Goal: Task Accomplishment & Management: Complete application form

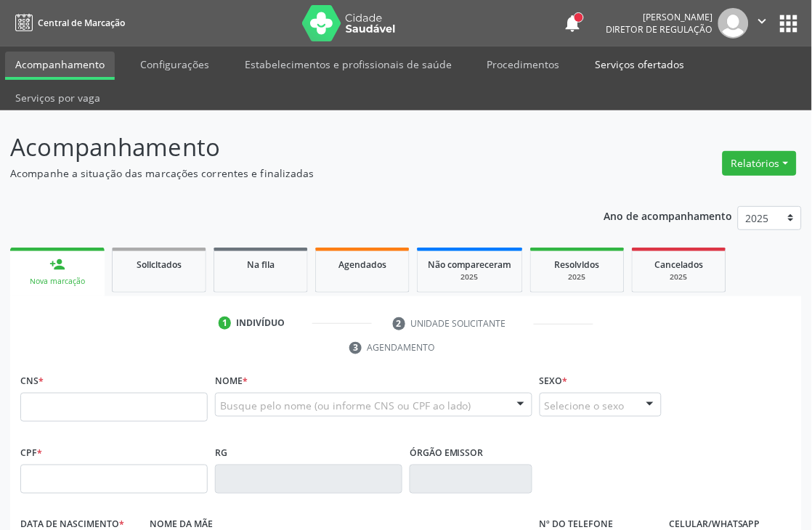
click at [613, 57] on link "Serviços ofertados" at bounding box center [640, 64] width 110 height 25
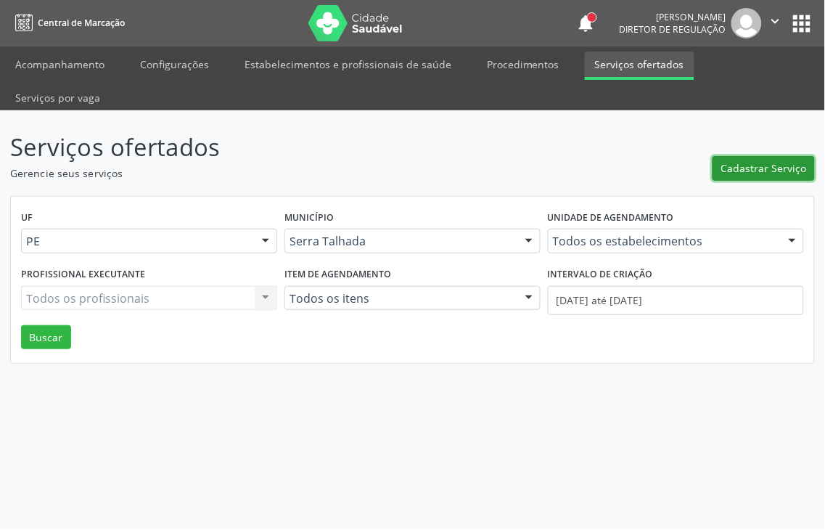
click at [748, 160] on span "Cadastrar Serviço" at bounding box center [765, 167] width 86 height 15
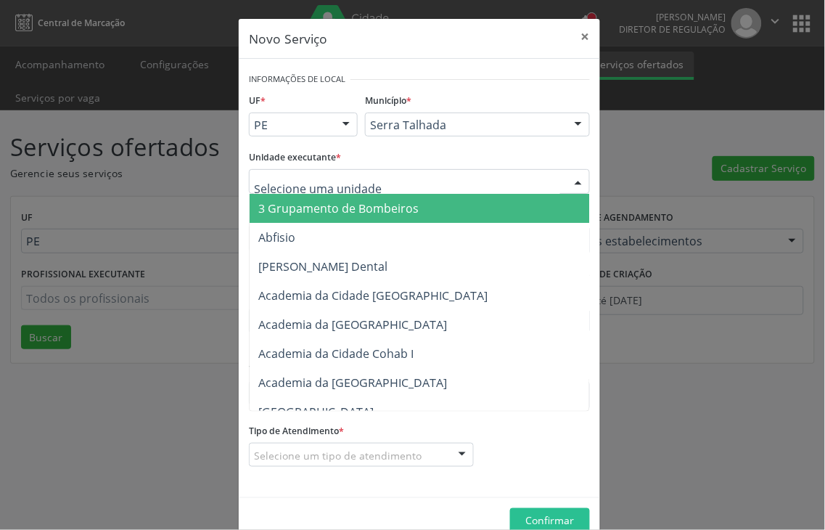
click at [359, 160] on div "Unidade executante * 3 Grupamento de Bombeiros [PERSON_NAME] Dental [GEOGRAPHIC…" at bounding box center [419, 170] width 341 height 46
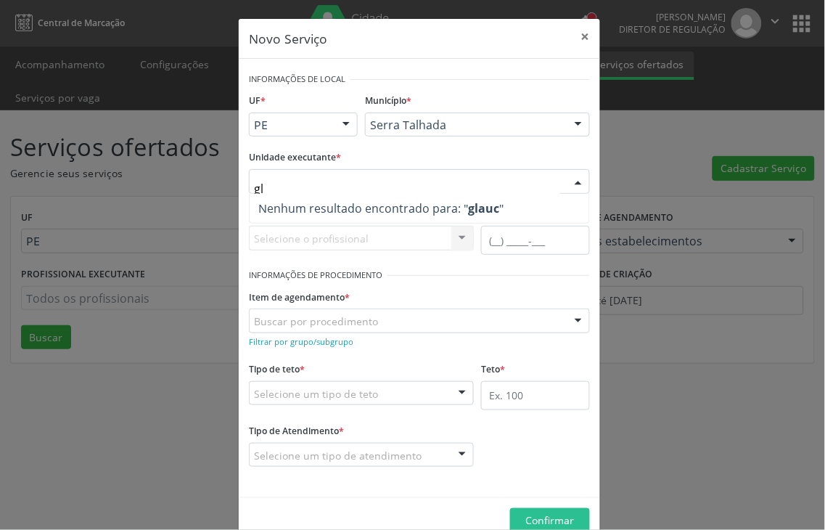
type input "g"
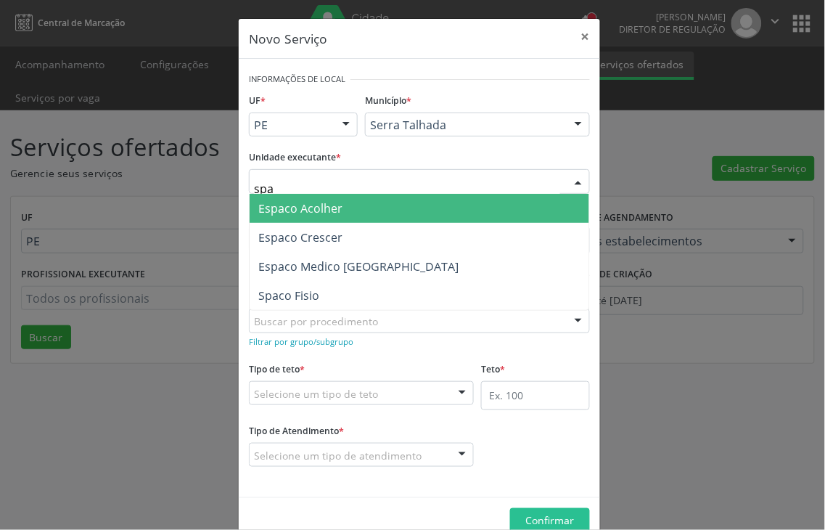
type input "spac"
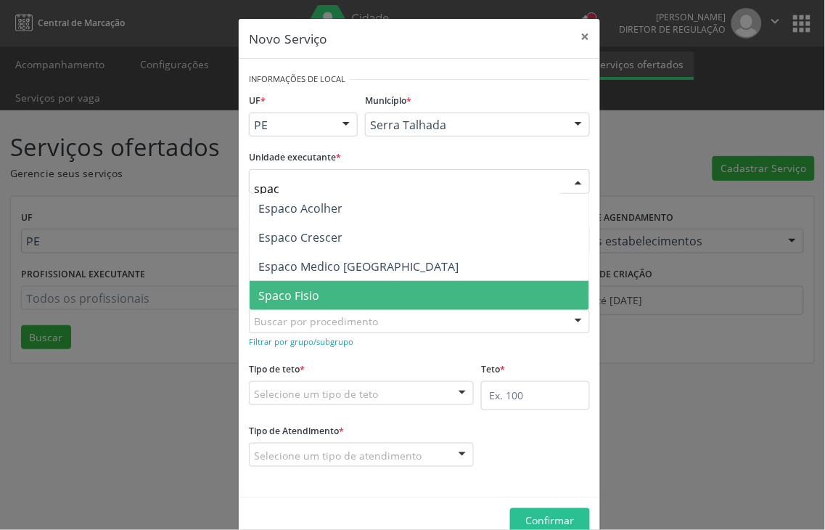
click at [293, 293] on span "Spaco Fisio" at bounding box center [288, 295] width 61 height 16
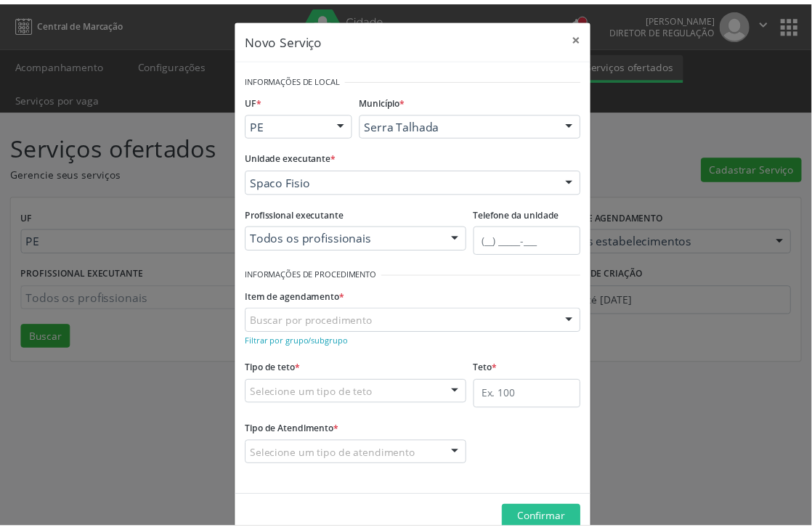
scroll to position [31, 0]
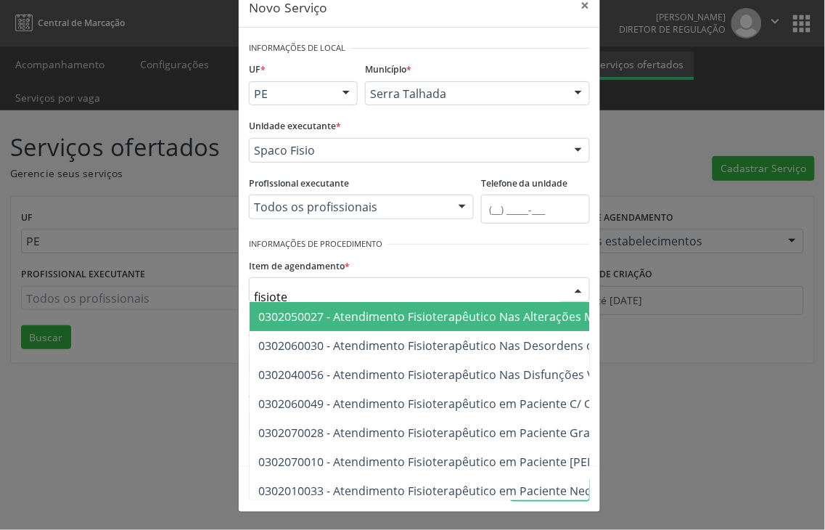
type input "fisioter"
click at [405, 316] on span "0302050027 - Atendimento Fisioterapêutico Nas Alterações Motoras" at bounding box center [444, 317] width 372 height 16
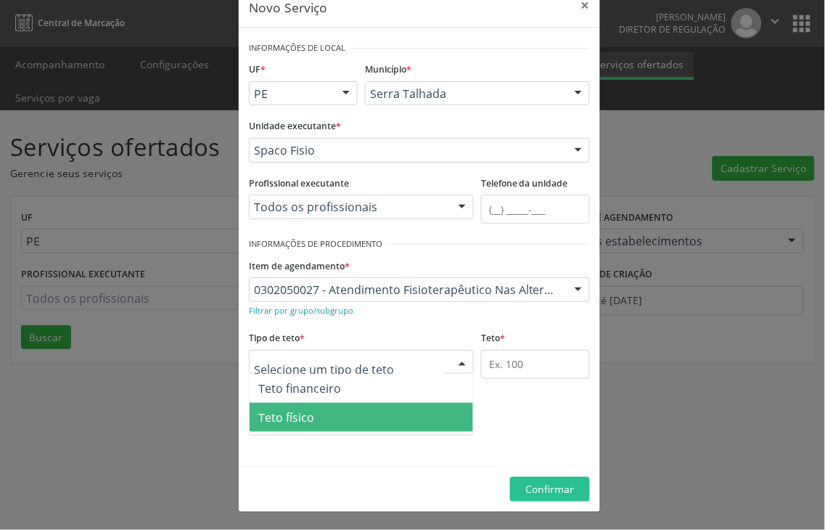
click at [321, 415] on span "Teto físico" at bounding box center [362, 417] width 224 height 29
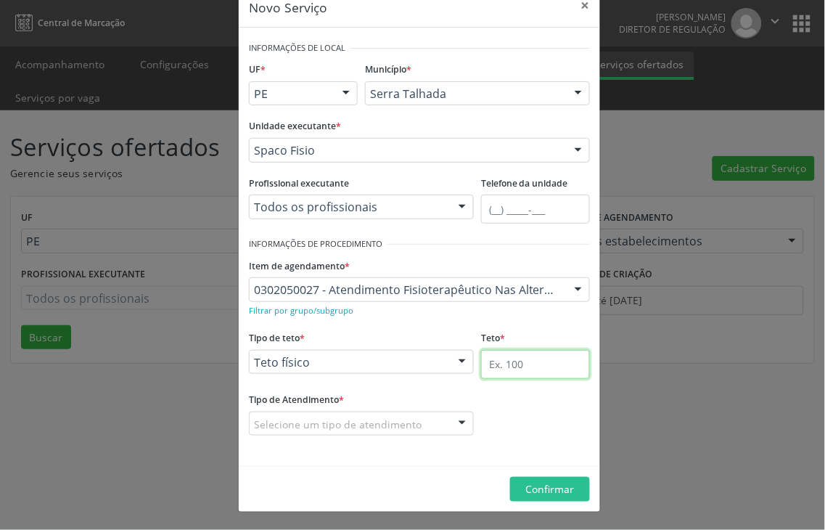
click at [525, 375] on input "text" at bounding box center [535, 364] width 109 height 29
type input "10"
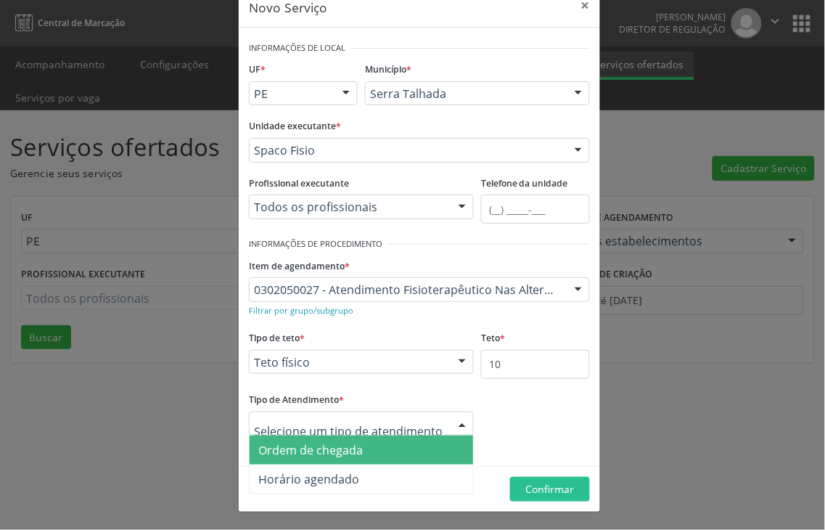
click at [330, 453] on span "Ordem de chegada" at bounding box center [310, 450] width 105 height 16
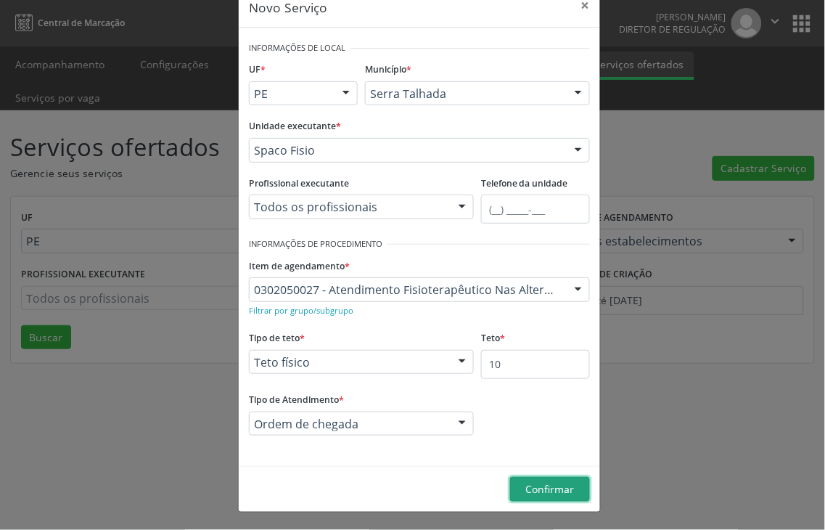
click at [550, 484] on span "Confirmar" at bounding box center [550, 489] width 49 height 14
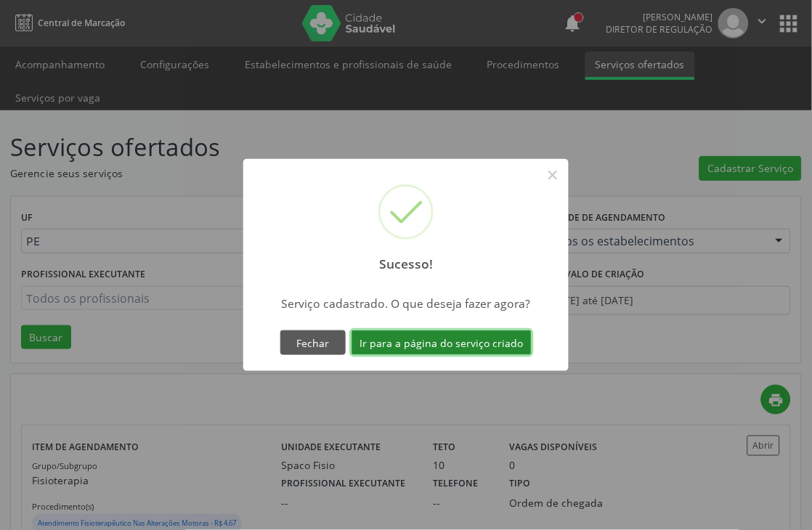
click at [408, 349] on button "Ir para a página do serviço criado" at bounding box center [441, 342] width 180 height 25
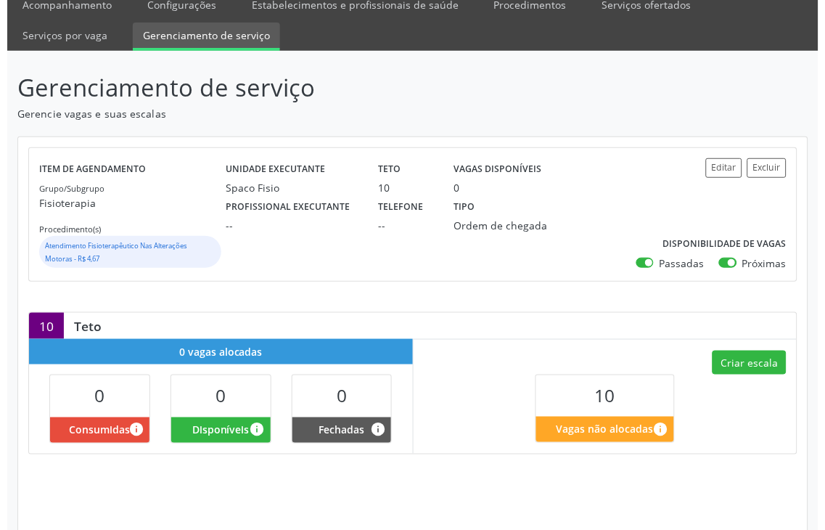
scroll to position [147, 0]
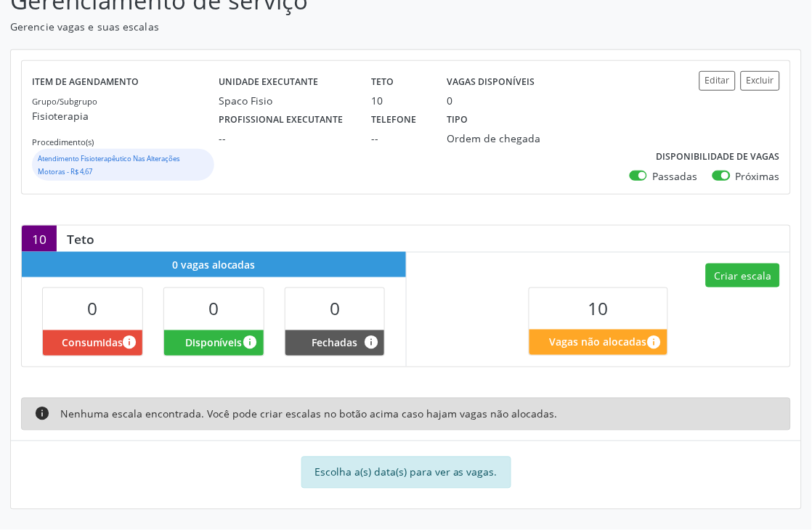
click at [687, 254] on div "Criar escala 10 Vagas não alocadas info" at bounding box center [598, 309] width 384 height 114
click at [756, 279] on button "Criar escala" at bounding box center [743, 275] width 74 height 25
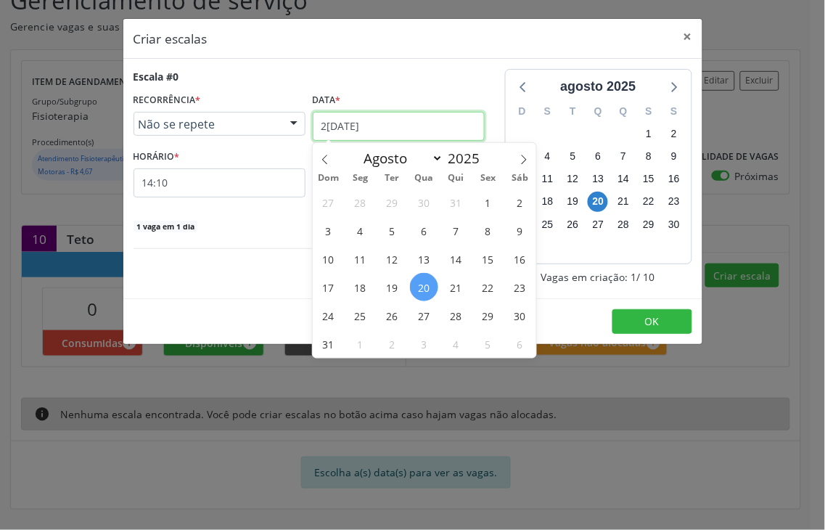
click at [343, 117] on input "2[DATE]" at bounding box center [399, 126] width 172 height 29
click at [520, 157] on icon at bounding box center [524, 160] width 10 height 10
select select "8"
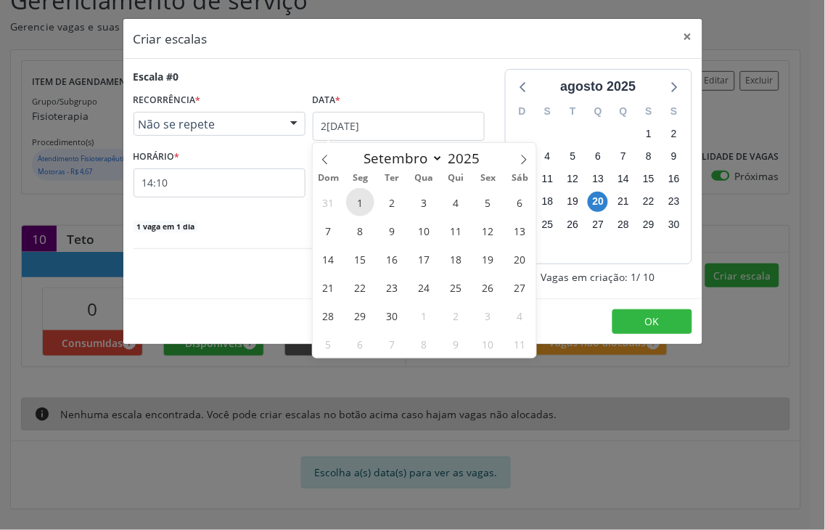
click at [356, 195] on span "1" at bounding box center [360, 202] width 28 height 28
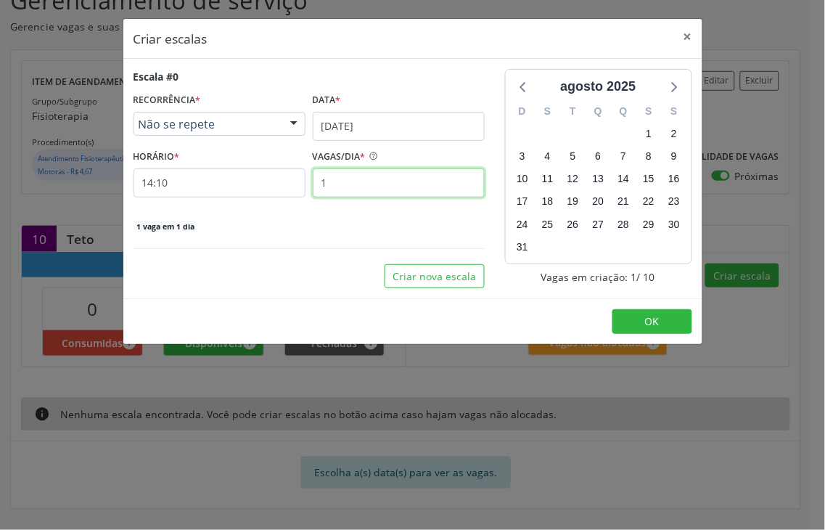
click at [344, 191] on input "1" at bounding box center [399, 182] width 172 height 29
type input "10"
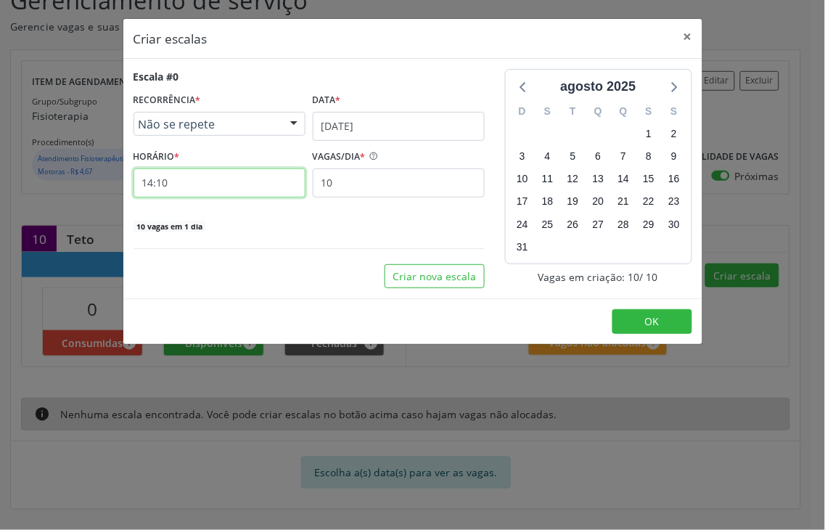
click at [141, 183] on input "14:10" at bounding box center [220, 182] width 172 height 29
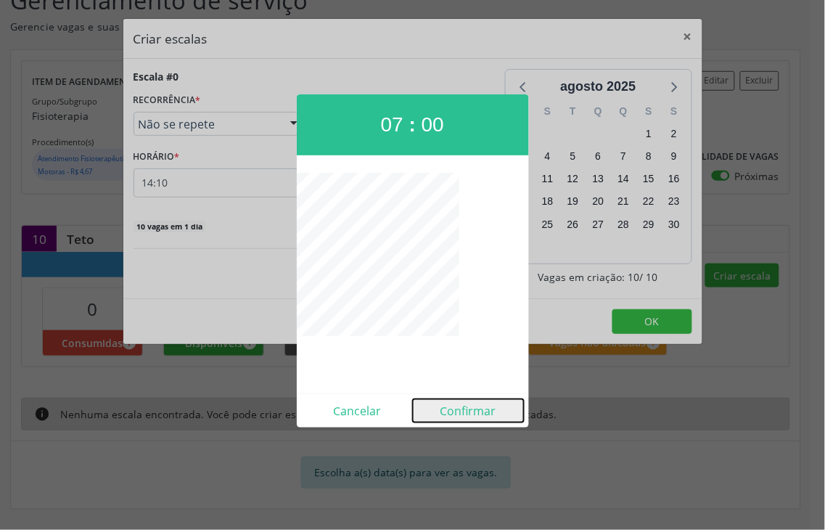
click at [484, 412] on button "Confirmar" at bounding box center [468, 410] width 111 height 23
type input "07:00"
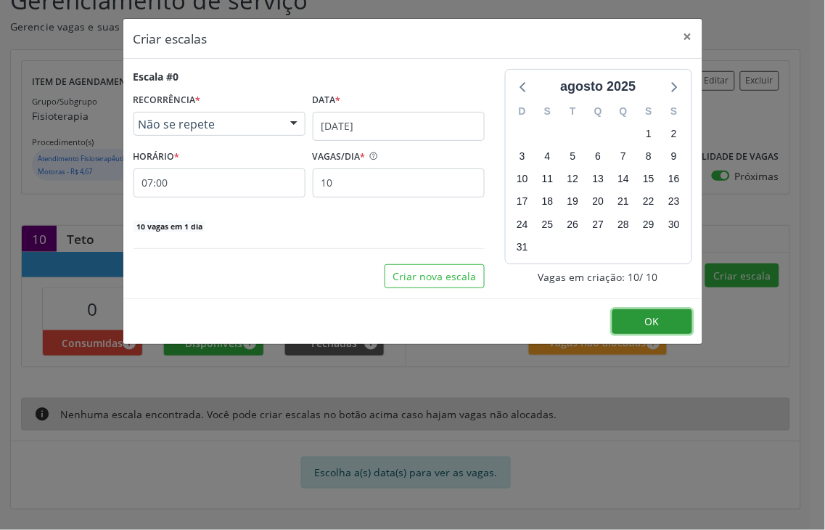
click at [644, 322] on button "OK" at bounding box center [653, 321] width 80 height 25
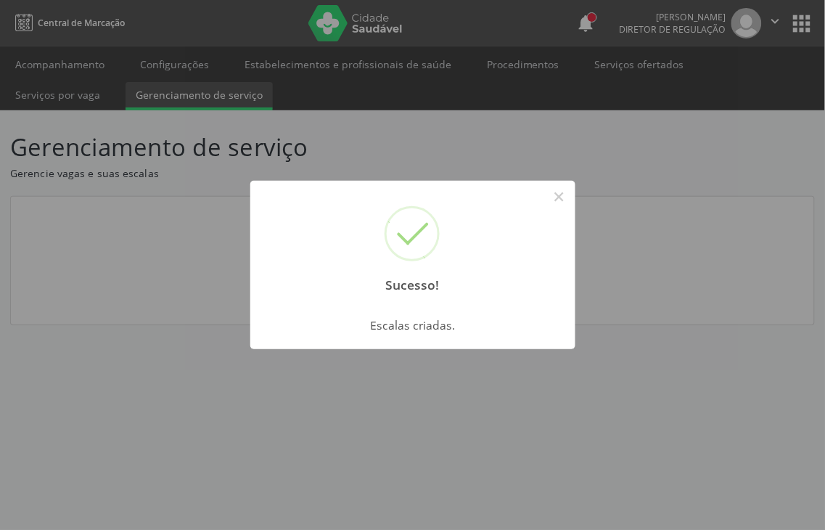
scroll to position [0, 0]
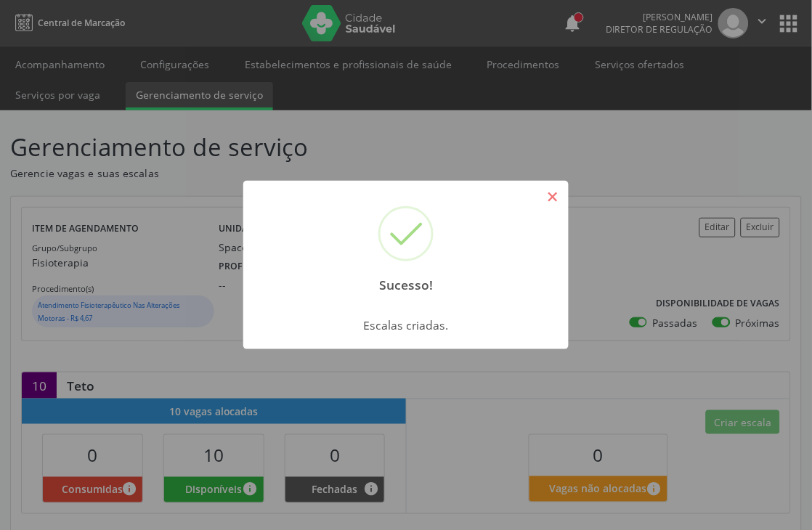
click at [560, 199] on button "×" at bounding box center [552, 196] width 25 height 25
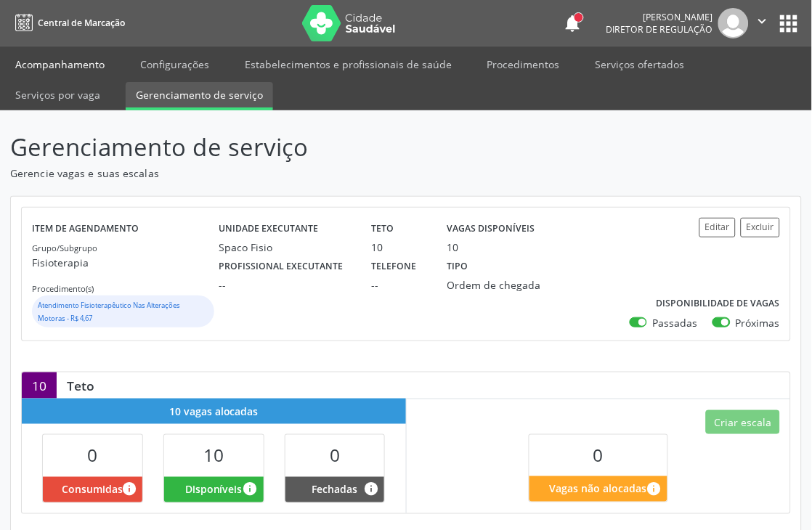
click at [41, 61] on link "Acompanhamento" at bounding box center [60, 64] width 110 height 25
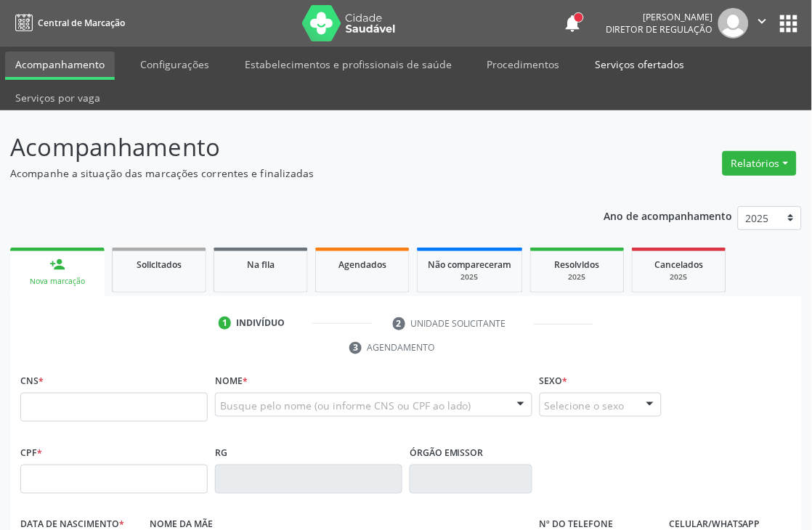
click at [606, 68] on link "Serviços ofertados" at bounding box center [640, 64] width 110 height 25
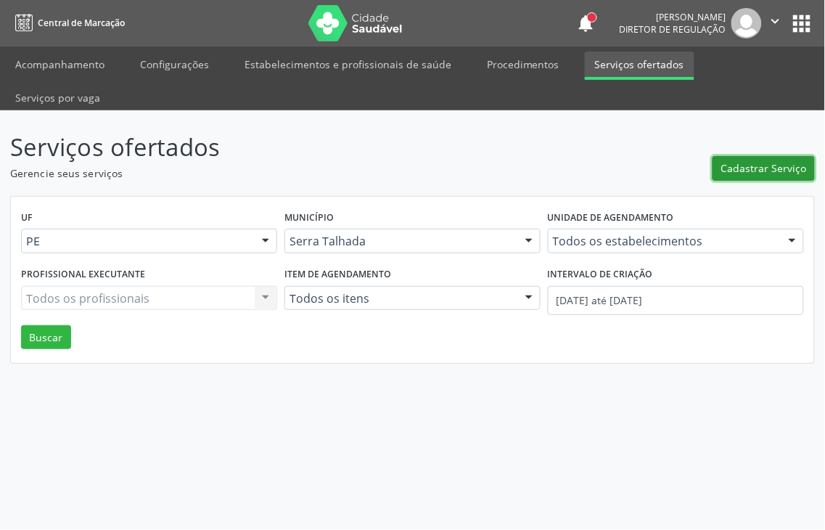
click at [780, 160] on span "Cadastrar Serviço" at bounding box center [765, 167] width 86 height 15
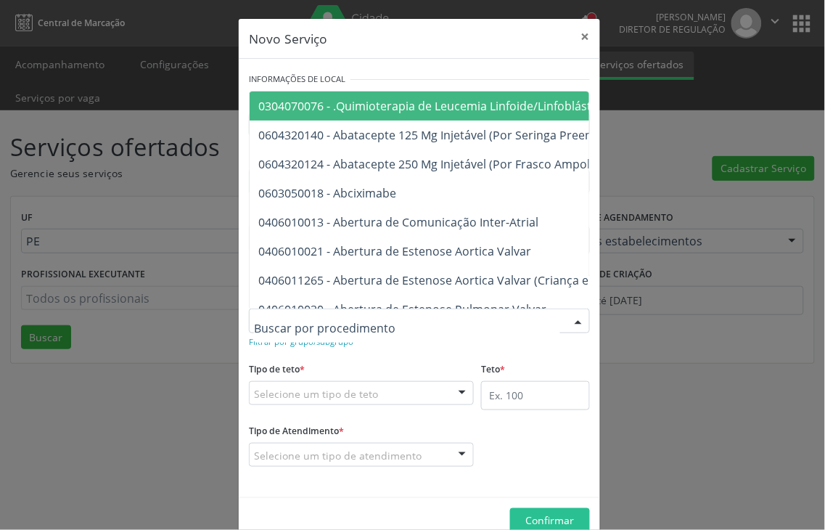
click at [437, 59] on div "Informações de Local UF * PE PE Nenhum resultado encontrado para: " " Não há ne…" at bounding box center [419, 278] width 361 height 438
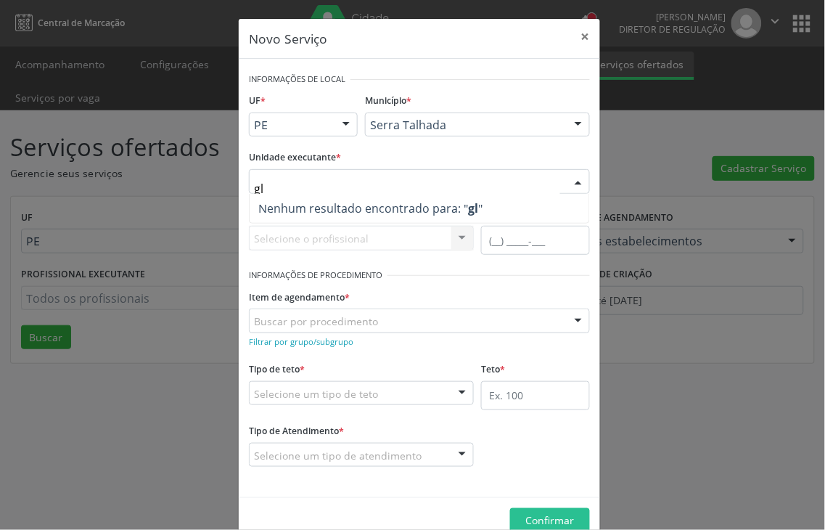
type input "gla"
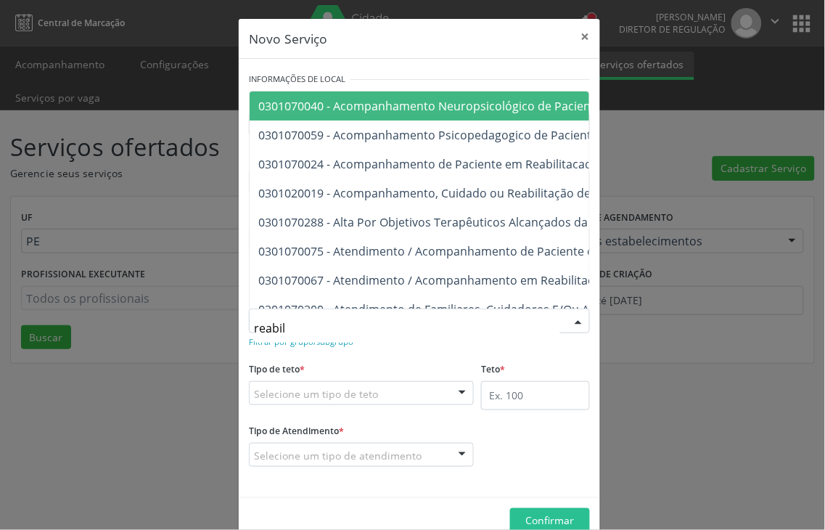
type input "reabi"
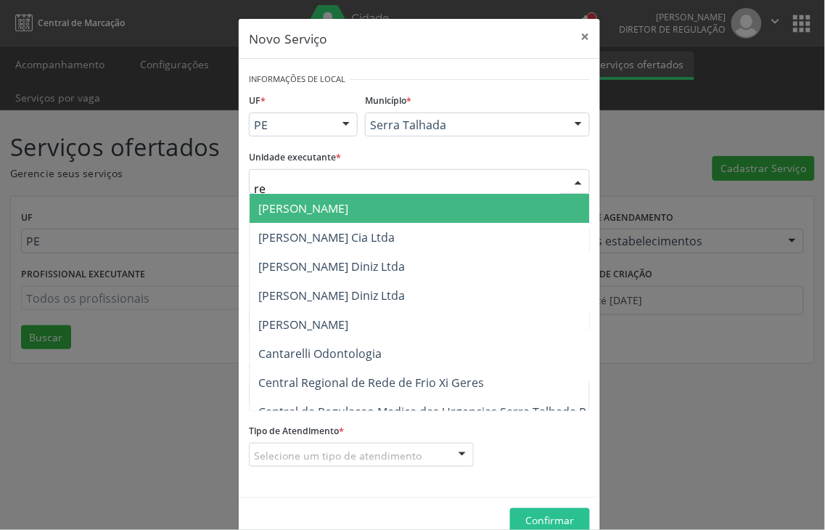
type input "rea"
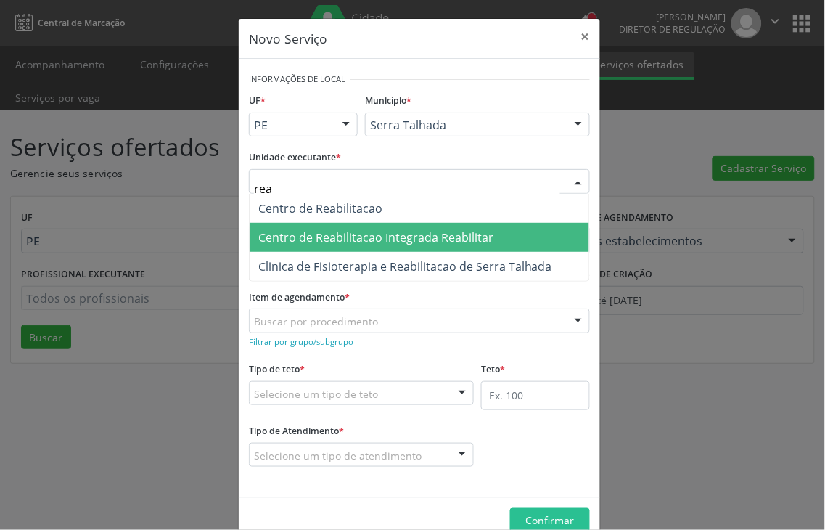
click at [372, 229] on span "Centro de Reabilitacao Integrada Reabilitar" at bounding box center [375, 237] width 235 height 16
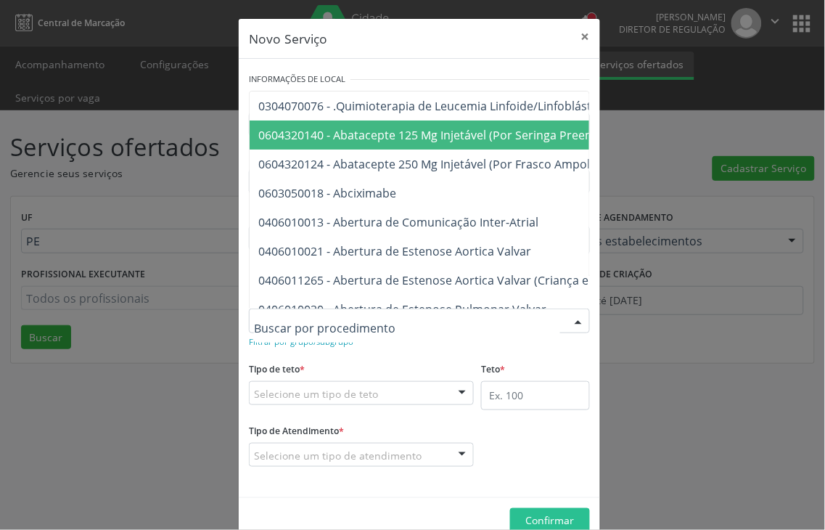
click at [359, 350] on form "Informações de Local UF * PE PE Nenhum resultado encontrado para: " " Não há ne…" at bounding box center [419, 278] width 341 height 418
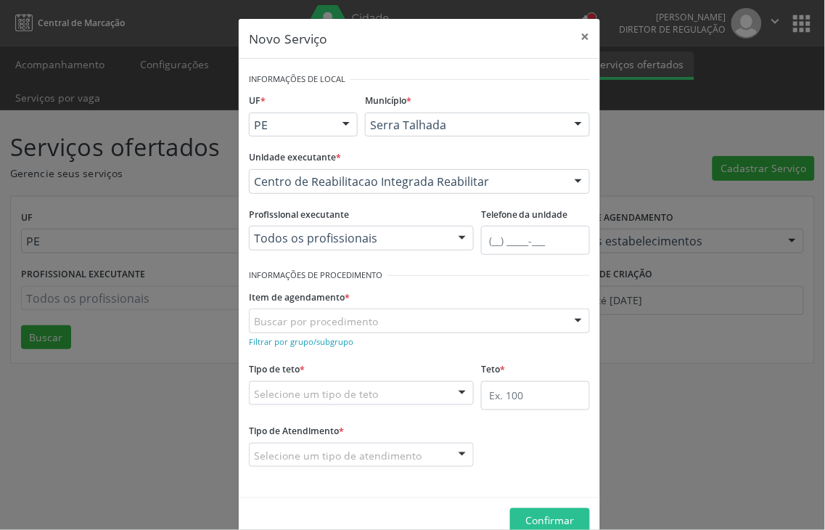
click at [365, 364] on div "Tipo de teto * Selecione um tipo de teto Teto financeiro Teto físico Nenhum res…" at bounding box center [361, 382] width 225 height 46
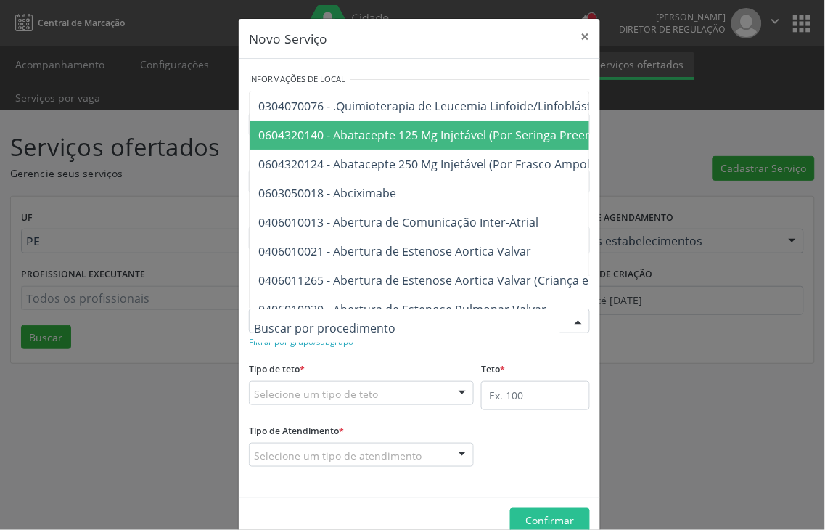
click at [375, 322] on div at bounding box center [419, 321] width 341 height 25
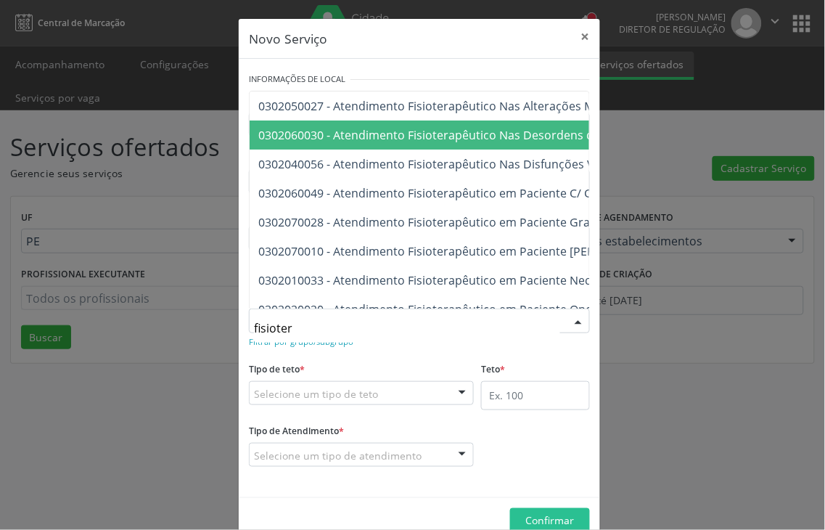
type input "fisiotera"
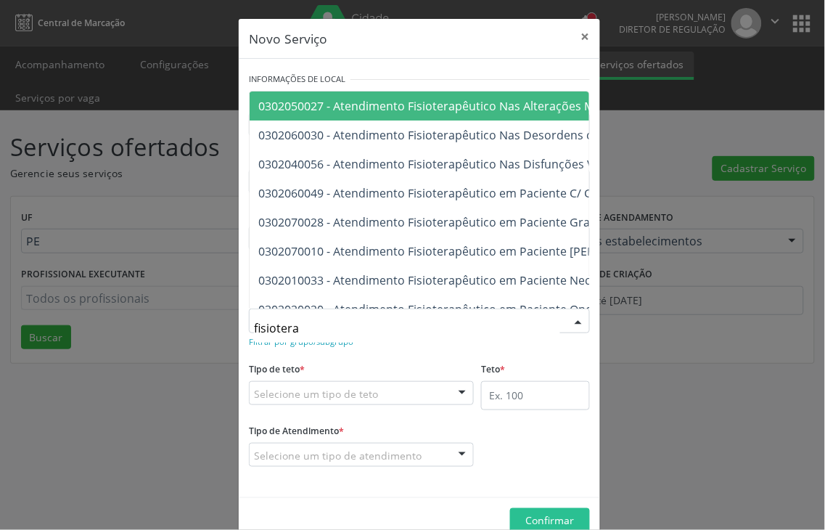
click at [487, 107] on span "0302050027 - Atendimento Fisioterapêutico Nas Alterações Motoras" at bounding box center [444, 106] width 372 height 16
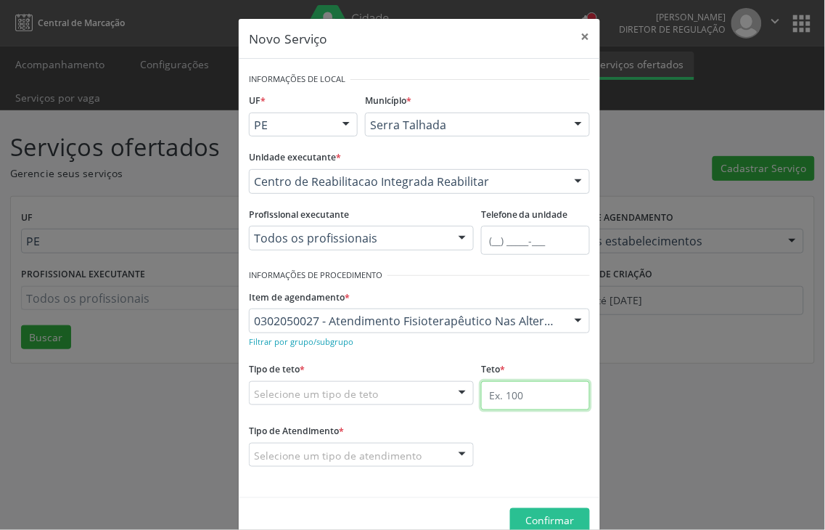
click at [526, 391] on input "text" at bounding box center [535, 395] width 109 height 29
type input "1"
type input "30"
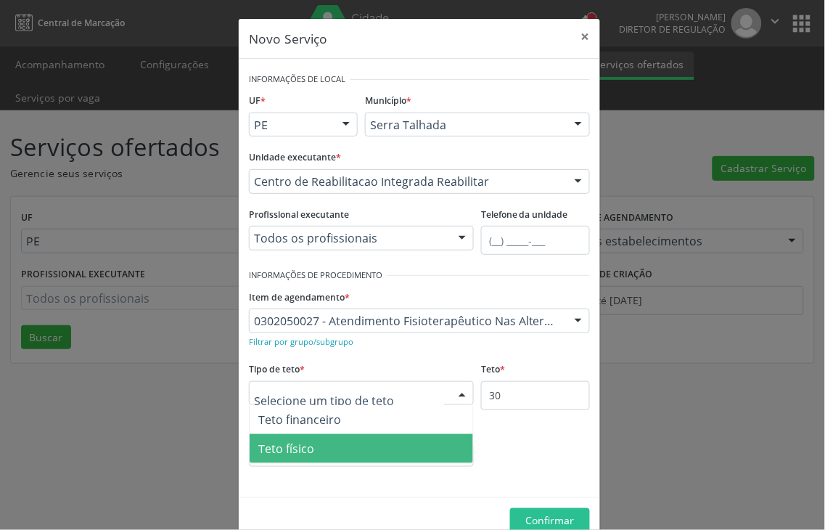
click at [314, 443] on span "Teto físico" at bounding box center [362, 448] width 224 height 29
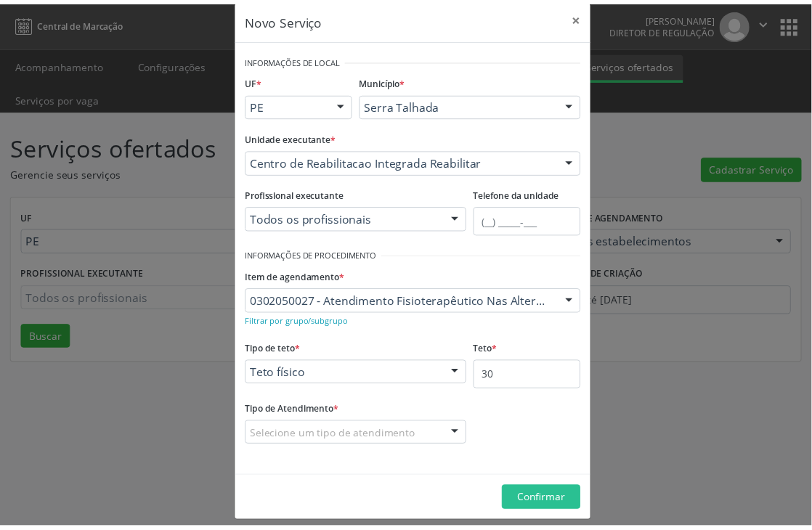
scroll to position [31, 0]
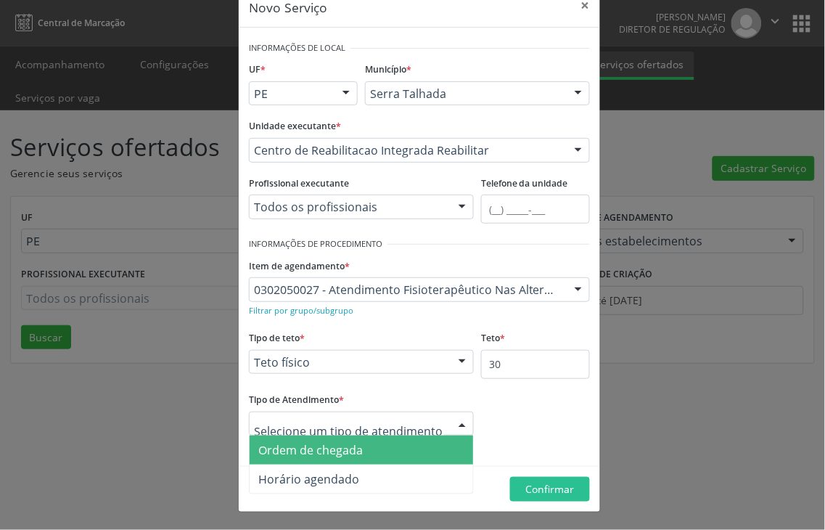
click at [310, 446] on span "Ordem de chegada" at bounding box center [310, 450] width 105 height 16
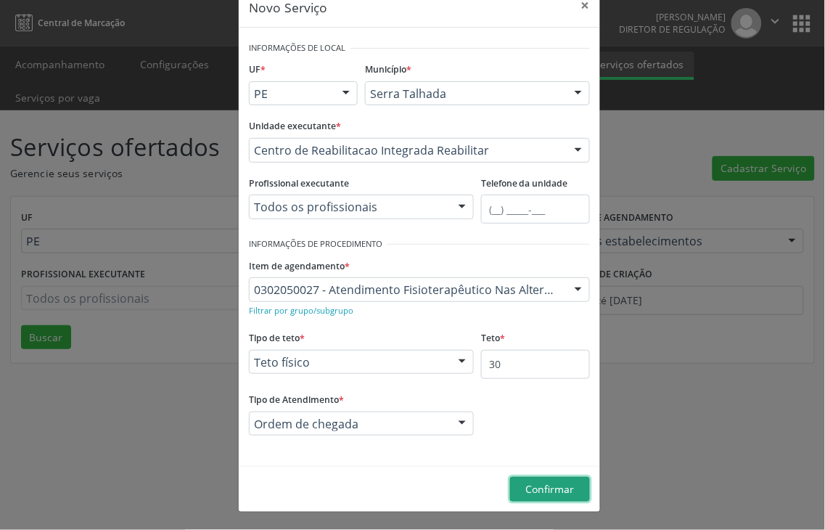
click at [526, 489] on span "Confirmar" at bounding box center [550, 489] width 49 height 14
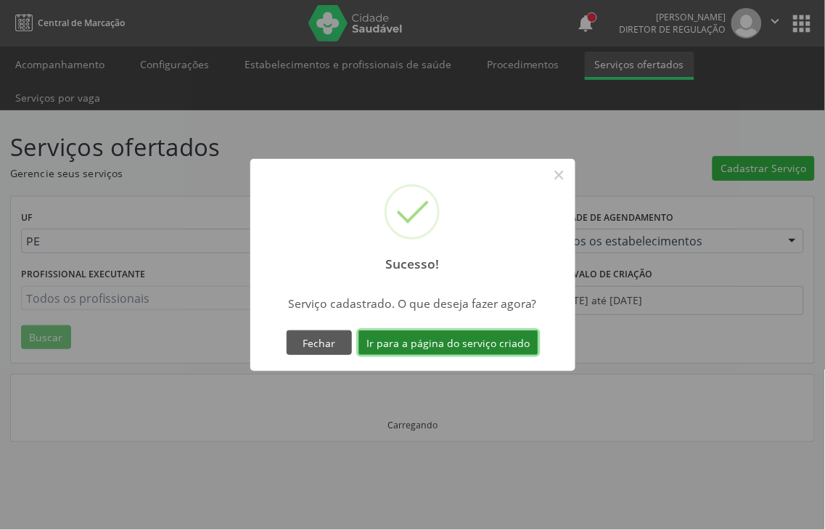
click at [508, 346] on button "Ir para a página do serviço criado" at bounding box center [449, 342] width 180 height 25
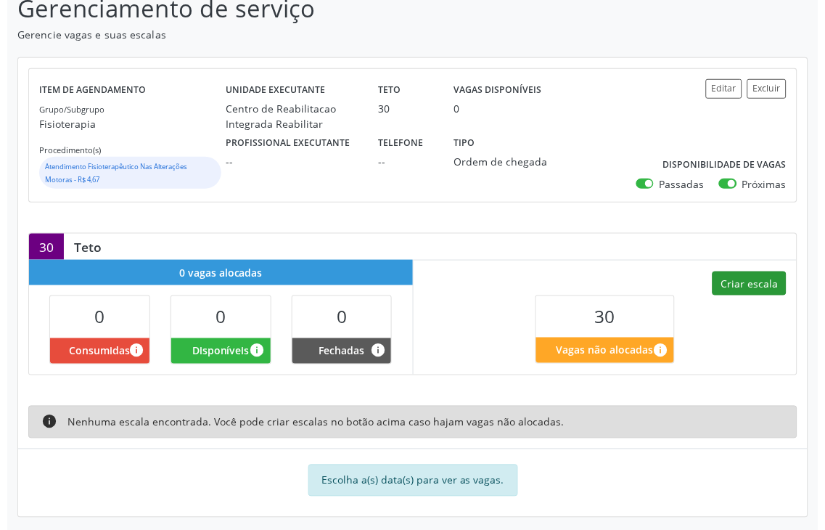
scroll to position [147, 0]
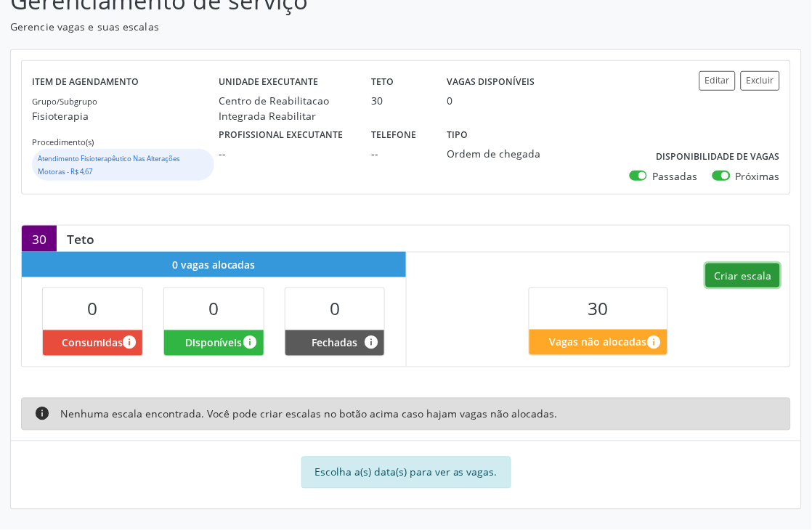
click at [732, 274] on button "Criar escala" at bounding box center [743, 275] width 74 height 25
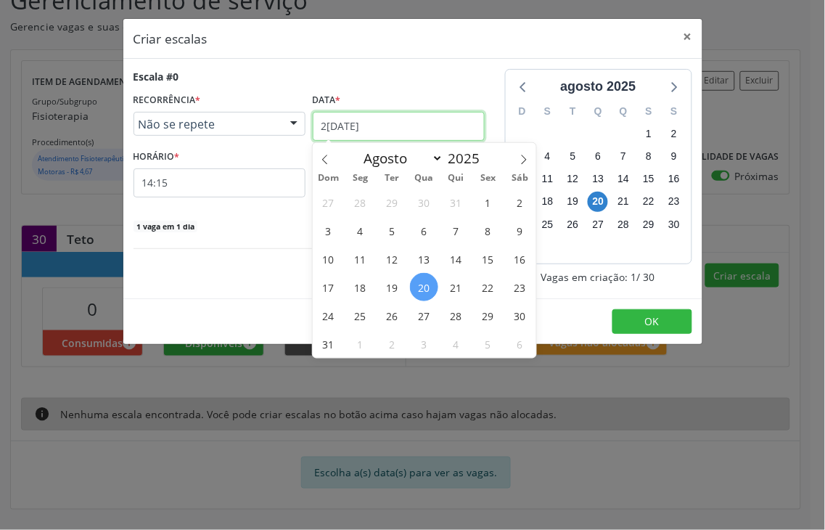
click at [359, 128] on input "2[DATE]" at bounding box center [399, 126] width 172 height 29
click at [485, 194] on span "1" at bounding box center [488, 202] width 28 height 28
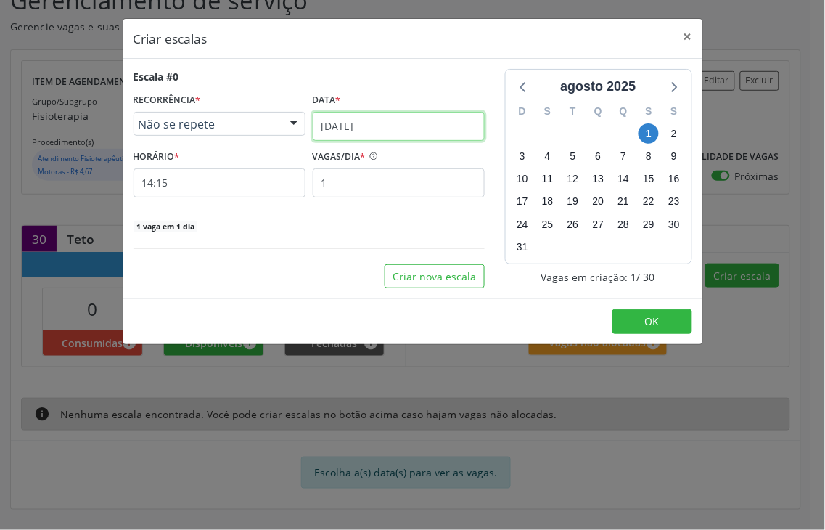
click at [414, 128] on input "[DATE]" at bounding box center [399, 126] width 172 height 29
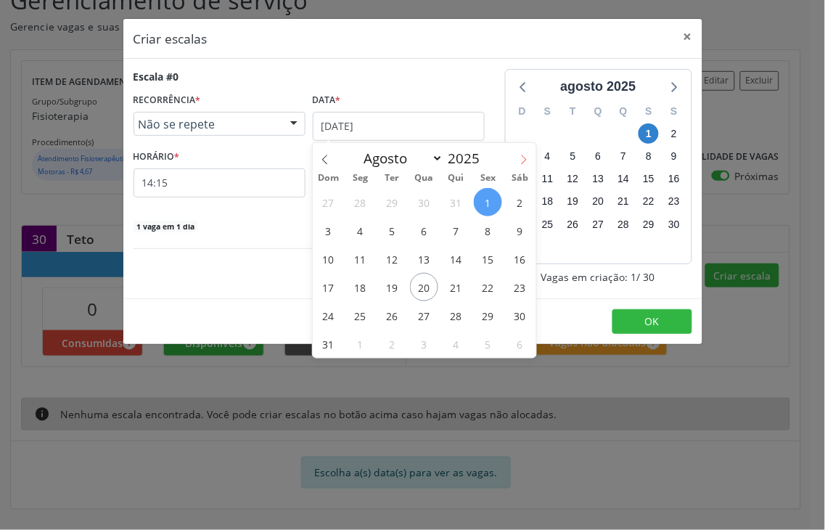
click at [515, 155] on span at bounding box center [524, 155] width 25 height 25
select select "8"
click at [369, 201] on span "1" at bounding box center [360, 202] width 28 height 28
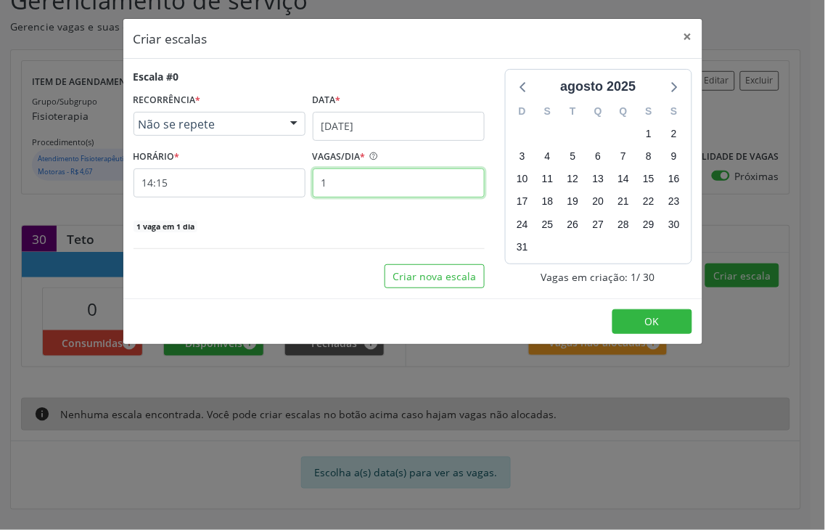
click at [367, 191] on input "1" at bounding box center [399, 182] width 172 height 29
type input "30"
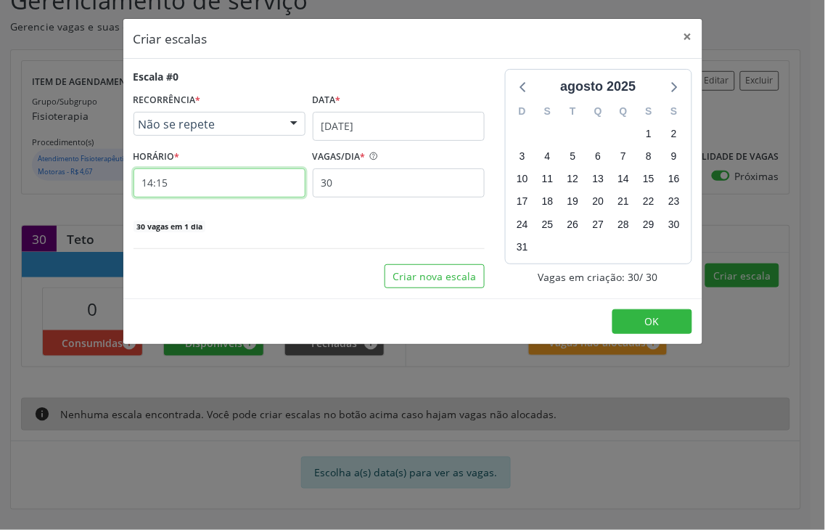
click at [225, 174] on input "14:15" at bounding box center [220, 182] width 172 height 29
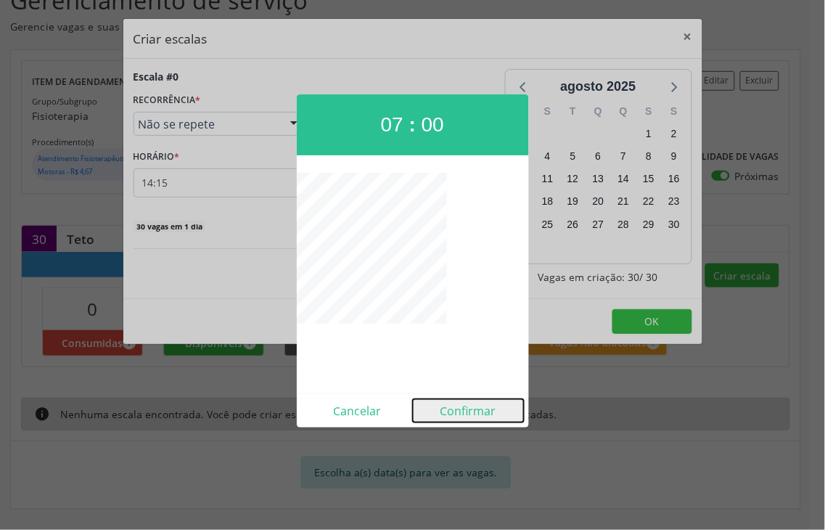
click at [470, 414] on button "Confirmar" at bounding box center [468, 410] width 111 height 23
type input "07:00"
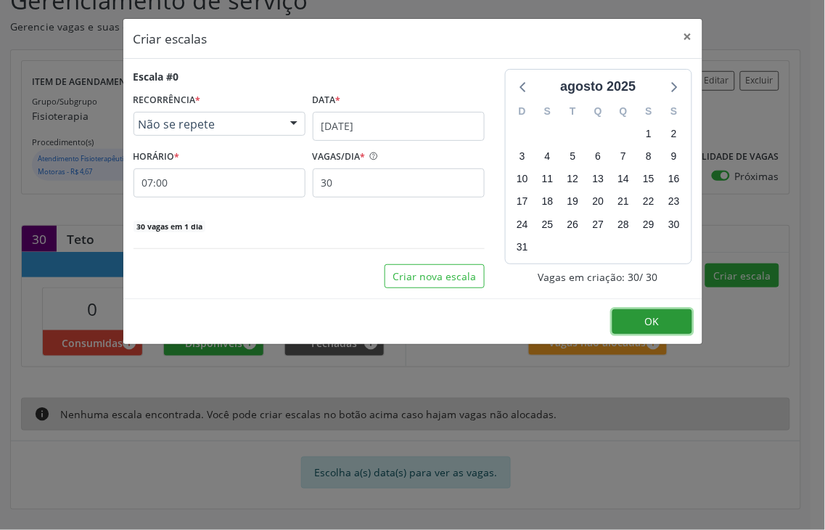
click at [636, 314] on button "OK" at bounding box center [653, 321] width 80 height 25
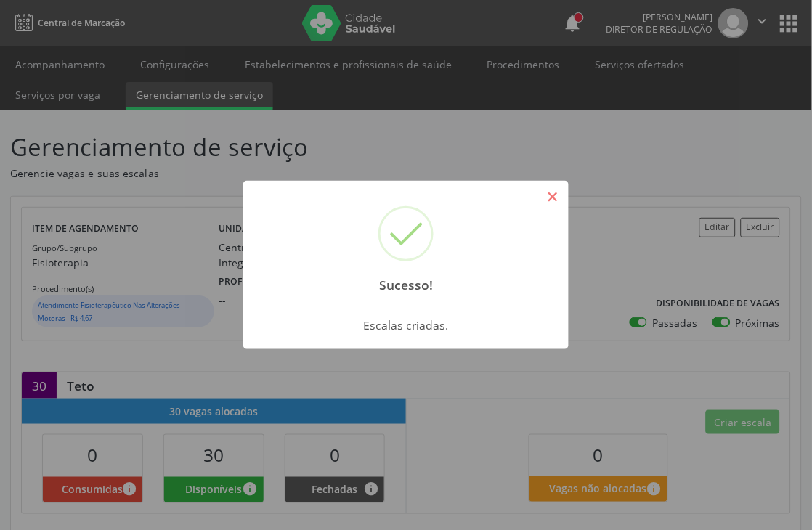
click at [563, 203] on button "×" at bounding box center [552, 196] width 25 height 25
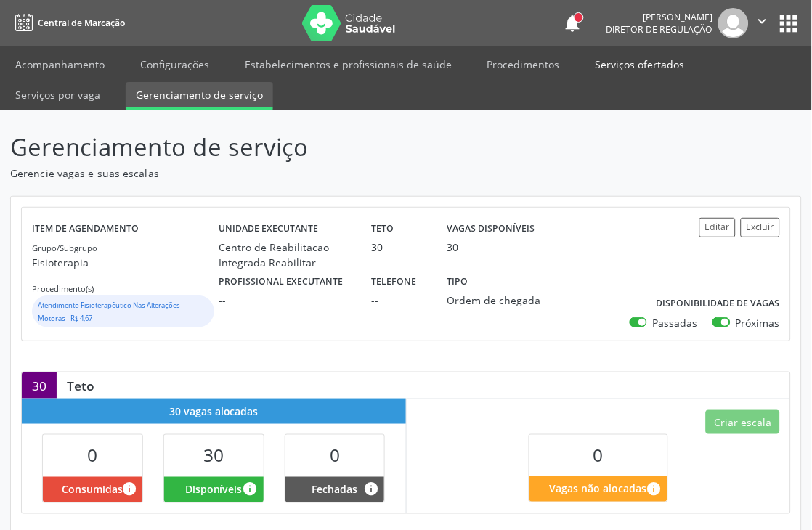
click at [646, 64] on link "Serviços ofertados" at bounding box center [640, 64] width 110 height 25
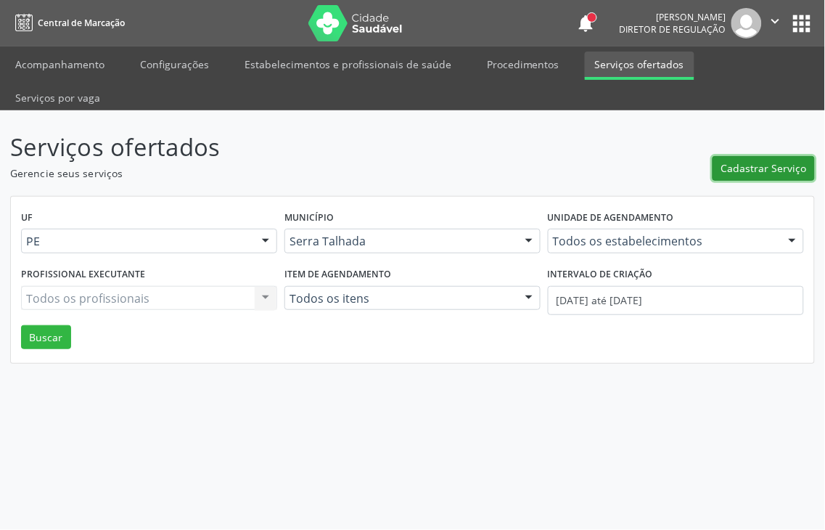
click at [761, 160] on span "Cadastrar Serviço" at bounding box center [765, 167] width 86 height 15
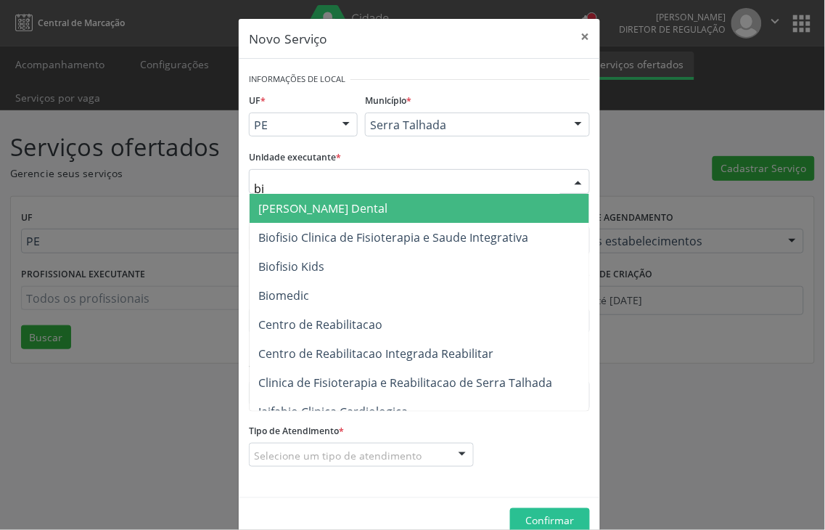
type input "bio"
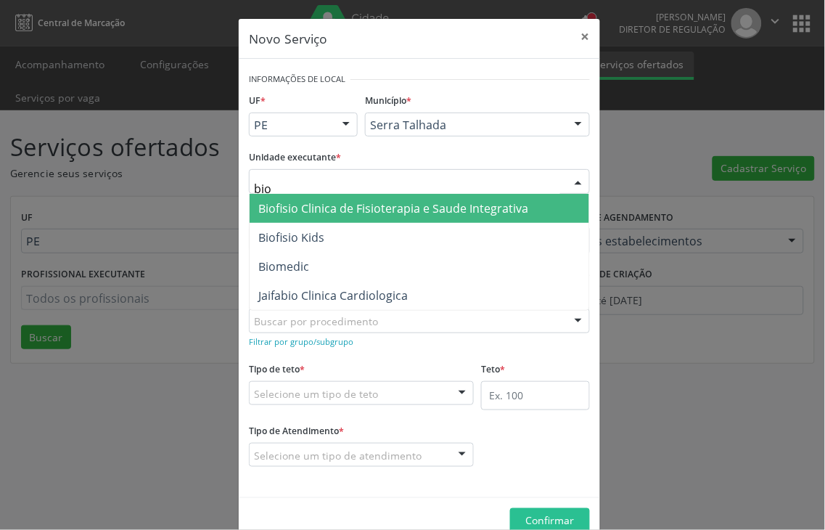
click at [361, 208] on span "Biofisio Clinica de Fisioterapia e Saude Integrativa" at bounding box center [393, 208] width 270 height 16
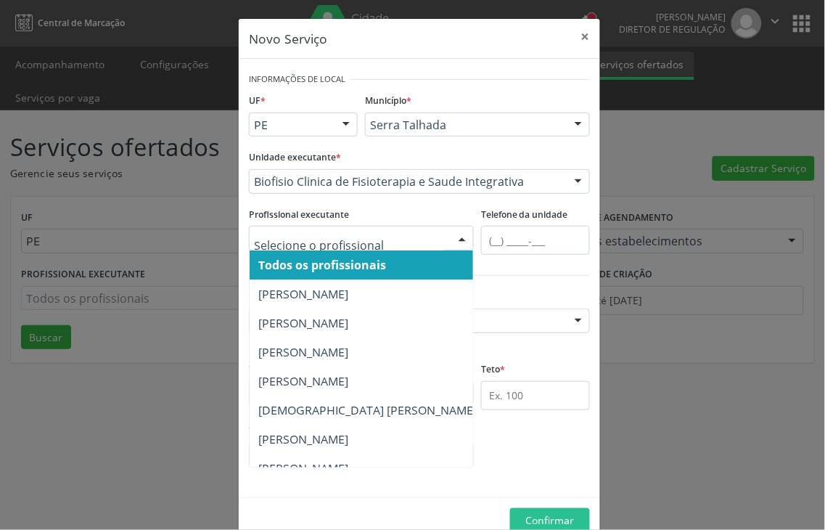
click at [323, 237] on input "text" at bounding box center [349, 245] width 190 height 29
click at [375, 229] on div at bounding box center [361, 238] width 225 height 25
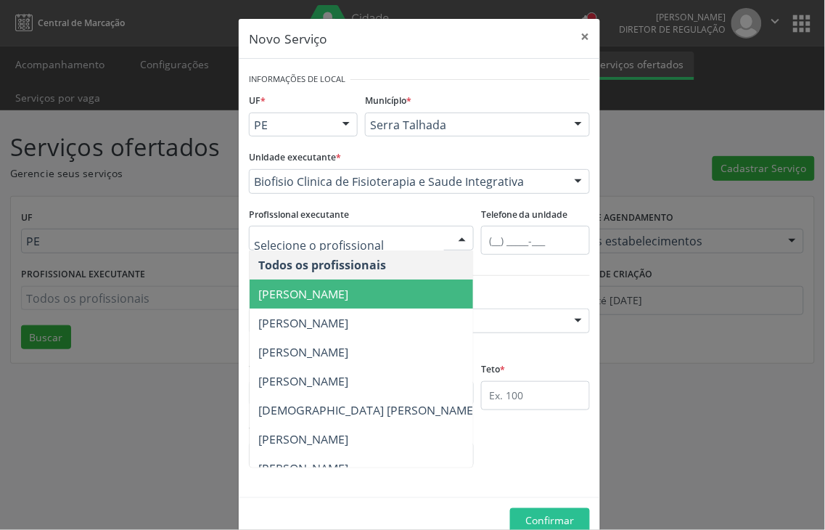
click at [348, 287] on span "[PERSON_NAME]" at bounding box center [303, 294] width 90 height 16
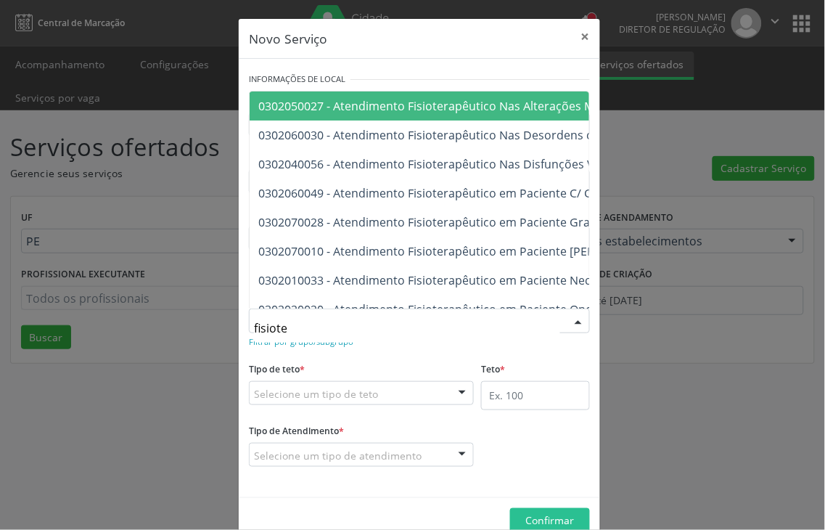
type input "fisioter"
click at [475, 104] on span "0302050027 - Atendimento Fisioterapêutico Nas Alterações Motoras" at bounding box center [444, 106] width 372 height 16
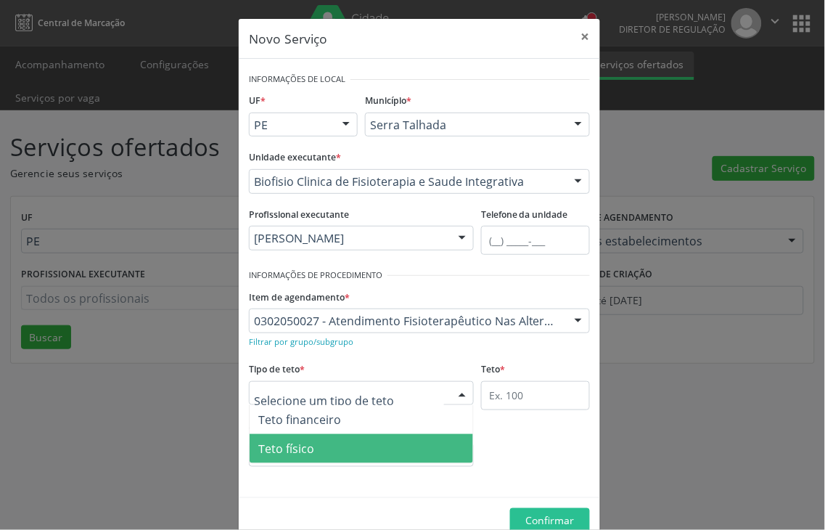
click at [317, 447] on span "Teto físico" at bounding box center [362, 448] width 224 height 29
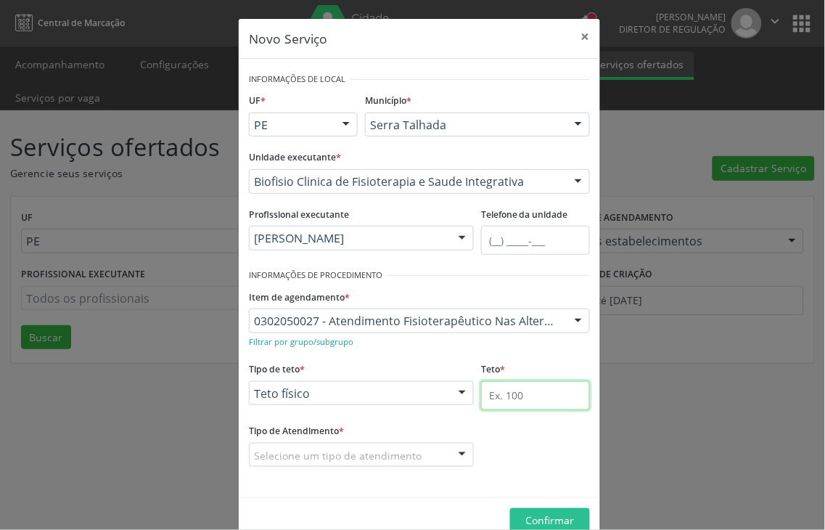
click at [536, 395] on input "text" at bounding box center [535, 395] width 109 height 29
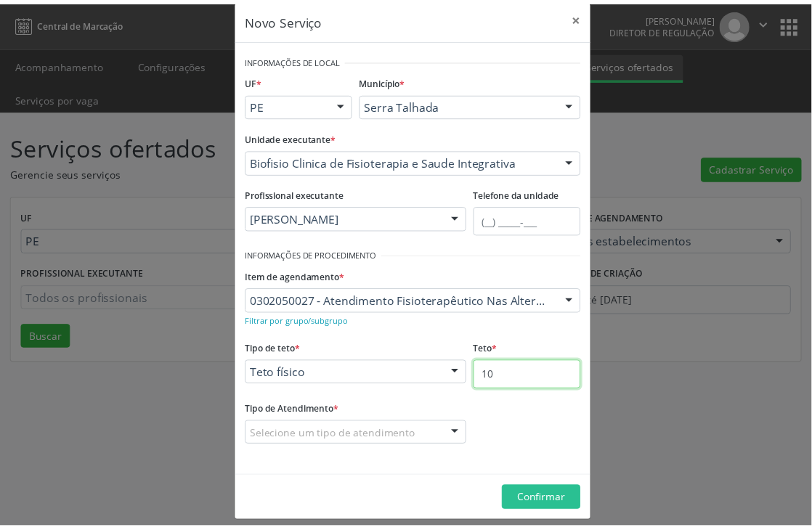
scroll to position [31, 0]
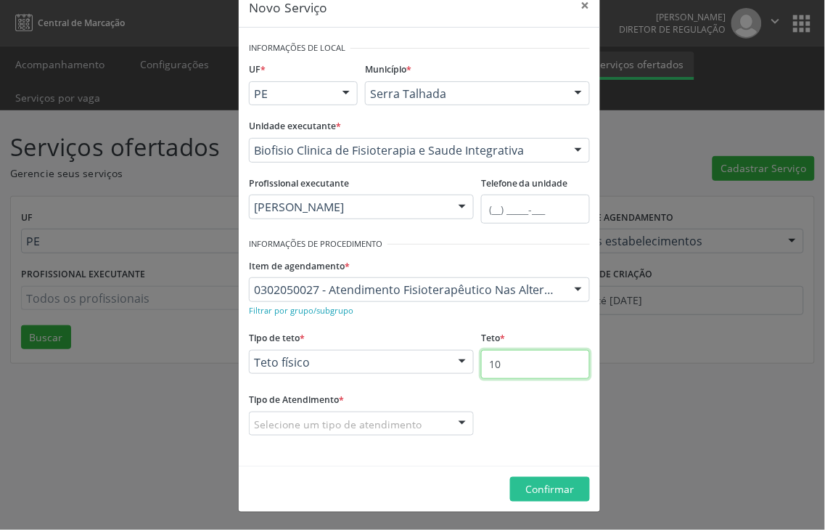
type input "10"
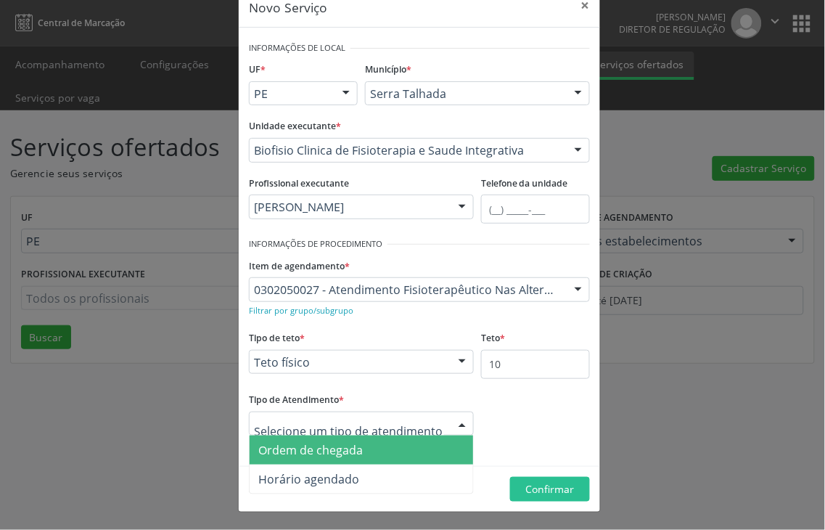
click at [298, 440] on span "Ordem de chegada" at bounding box center [362, 450] width 224 height 29
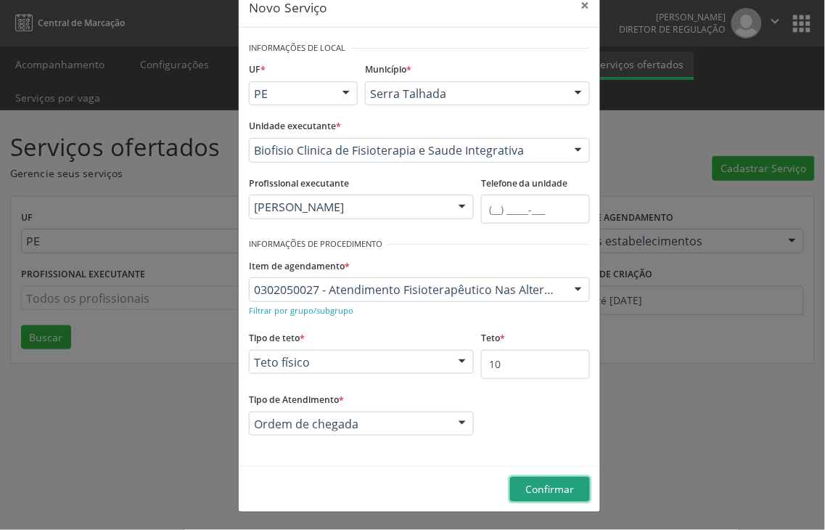
click at [518, 481] on button "Confirmar" at bounding box center [550, 489] width 80 height 25
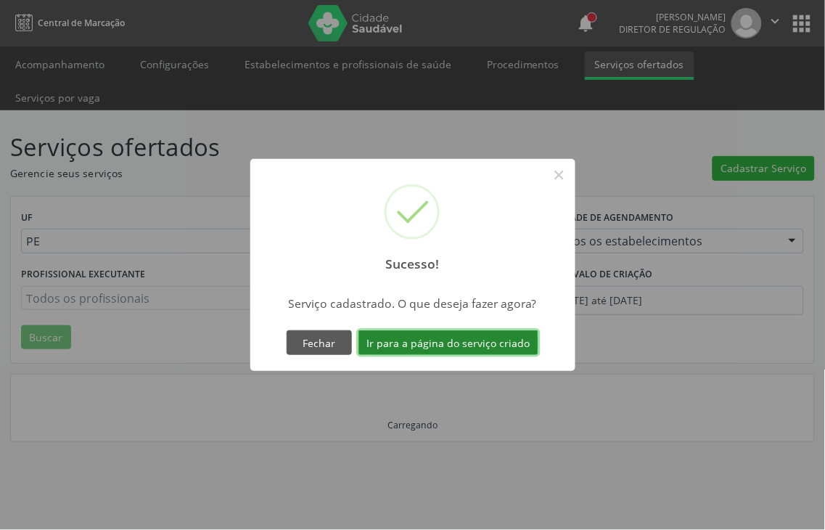
click at [430, 332] on button "Ir para a página do serviço criado" at bounding box center [449, 342] width 180 height 25
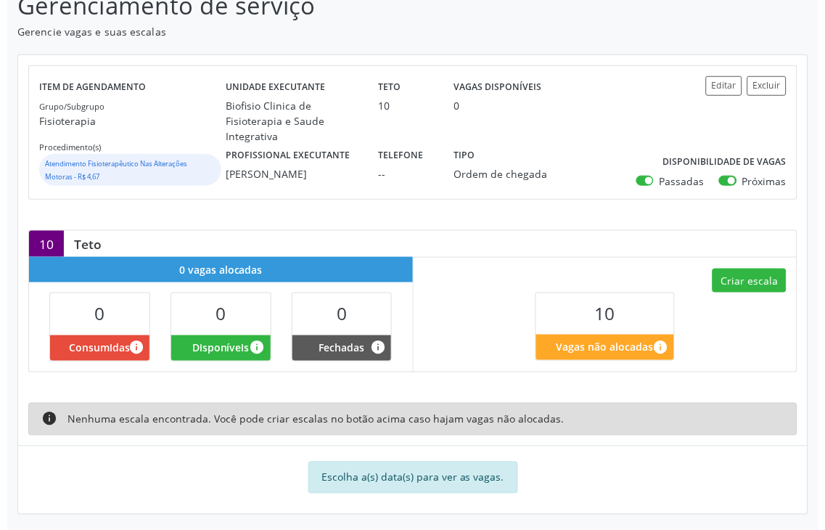
scroll to position [156, 0]
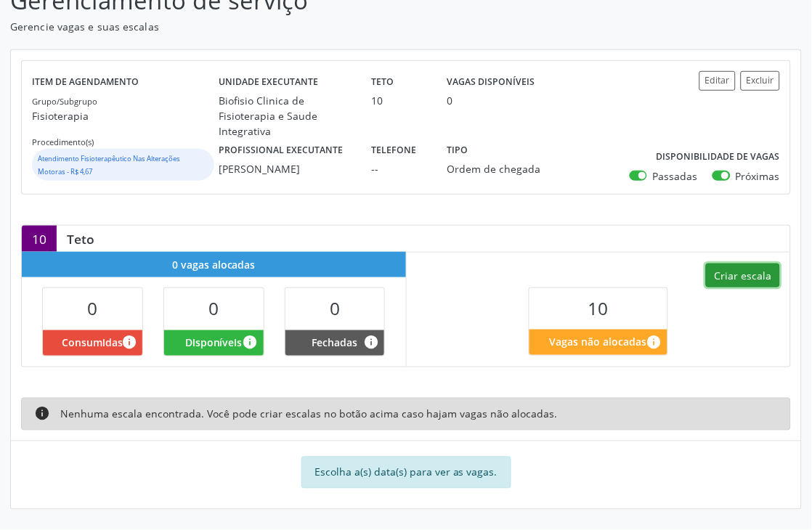
click at [735, 278] on button "Criar escala" at bounding box center [743, 275] width 74 height 25
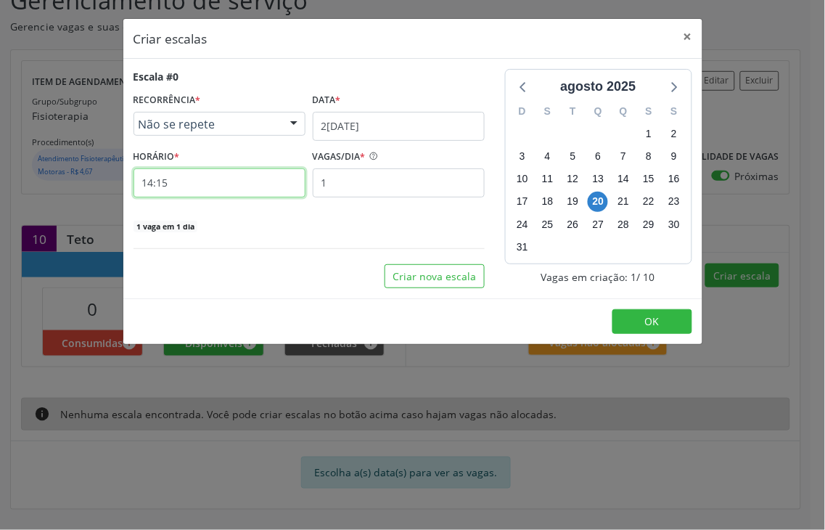
click at [189, 179] on input "14:15" at bounding box center [220, 182] width 172 height 29
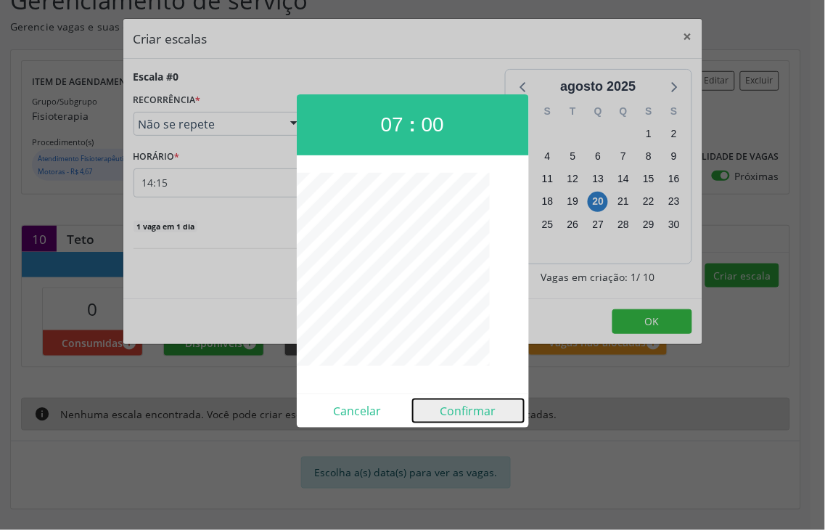
click at [455, 400] on button "Confirmar" at bounding box center [468, 410] width 111 height 23
type input "07:00"
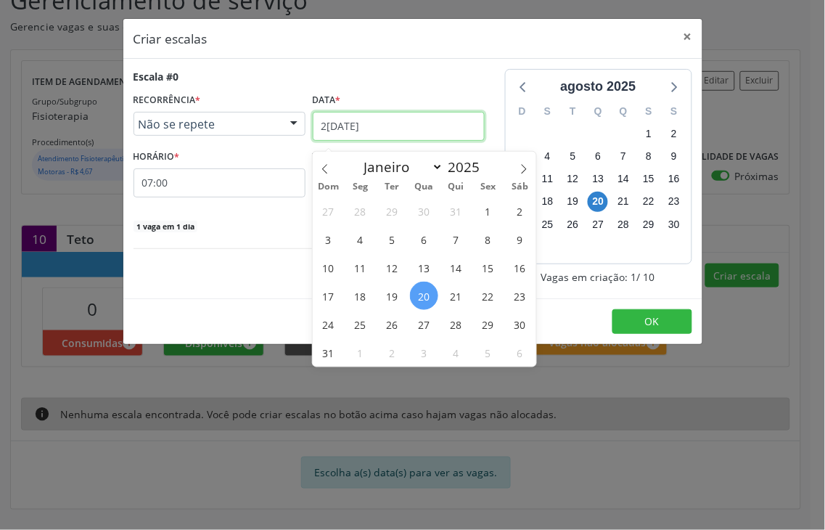
click at [372, 118] on input "2[DATE]" at bounding box center [399, 126] width 172 height 29
click at [519, 164] on icon at bounding box center [524, 169] width 10 height 10
select select "8"
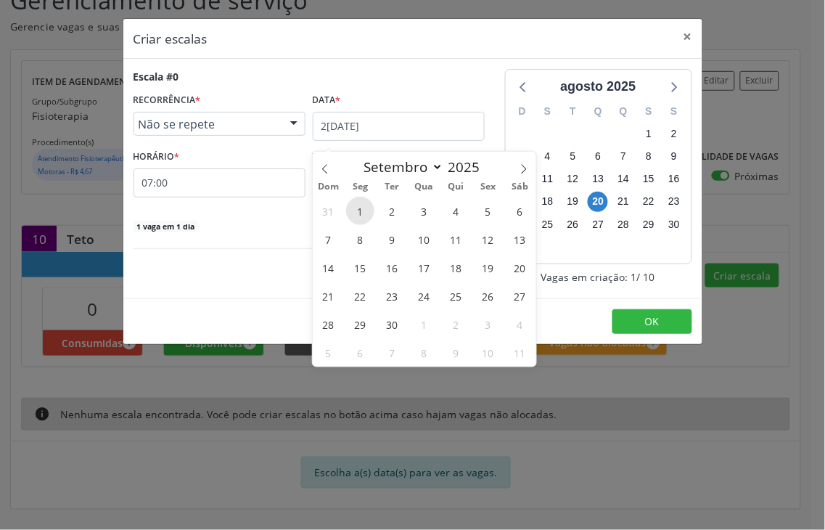
click at [359, 201] on span "1" at bounding box center [360, 211] width 28 height 28
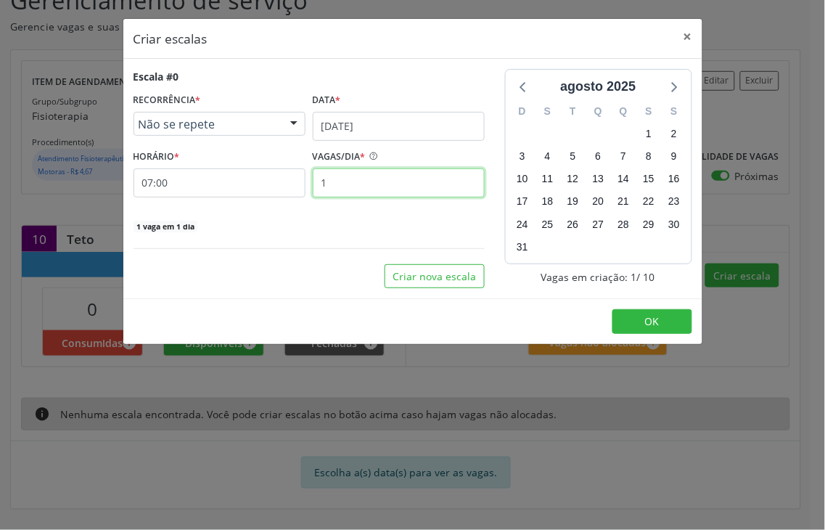
click at [345, 186] on input "1" at bounding box center [399, 182] width 172 height 29
type input "10"
click at [258, 227] on div "10 vagas em 1 dia" at bounding box center [309, 225] width 351 height 15
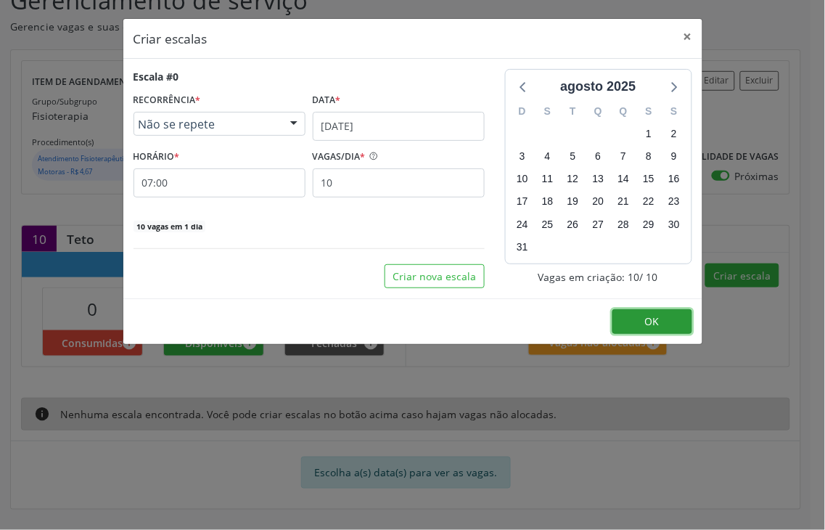
click at [654, 322] on span "OK" at bounding box center [652, 321] width 15 height 14
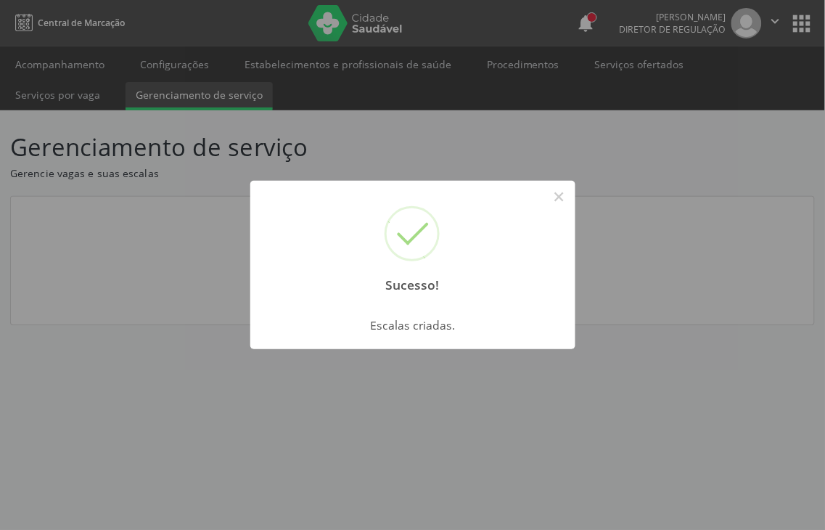
scroll to position [0, 0]
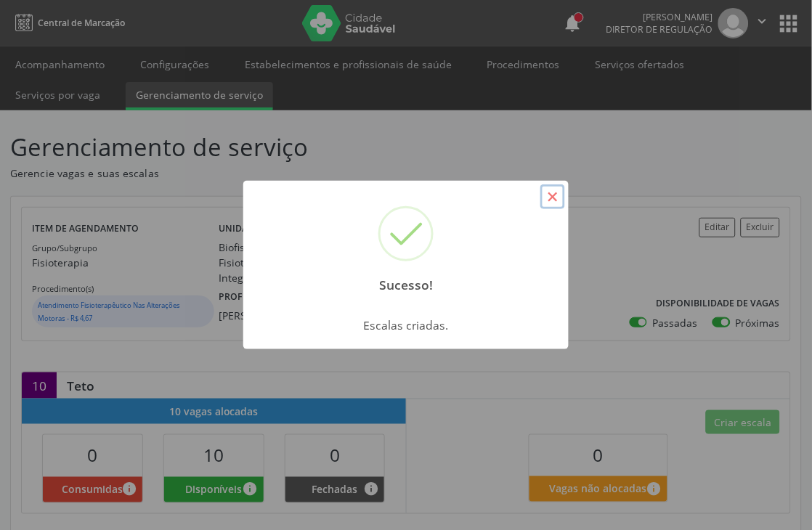
click at [560, 191] on button "×" at bounding box center [552, 196] width 25 height 25
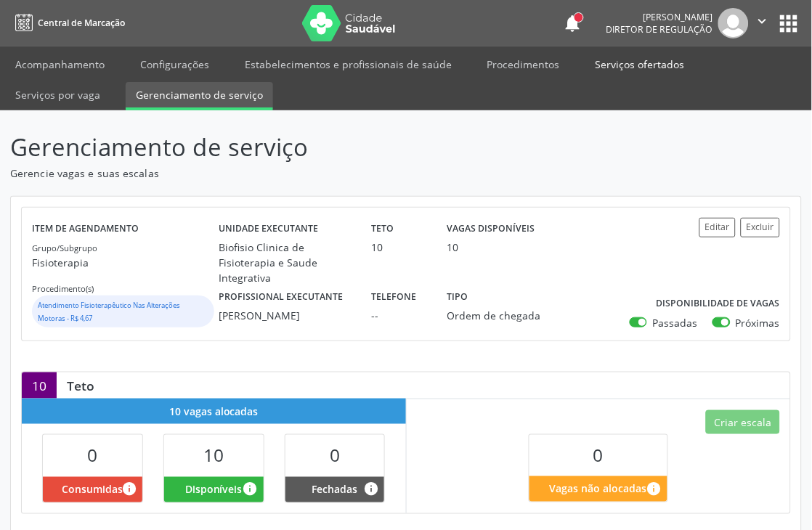
click at [604, 67] on link "Serviços ofertados" at bounding box center [640, 64] width 110 height 25
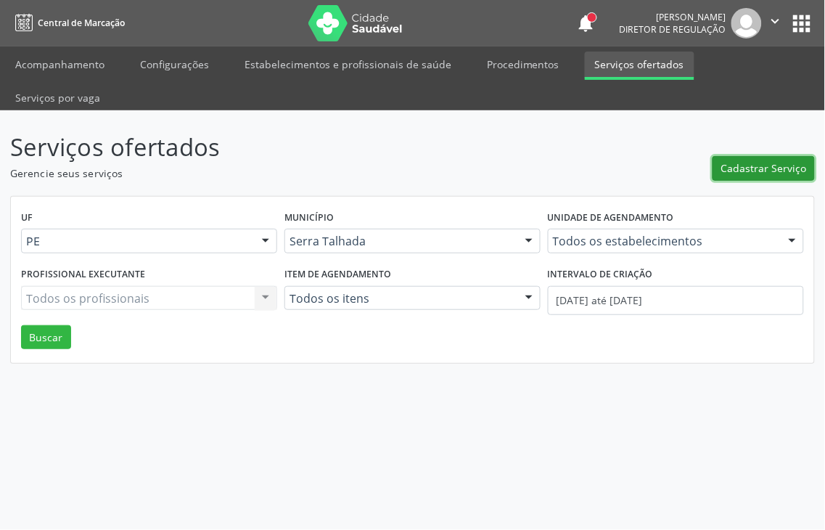
click at [769, 160] on span "Cadastrar Serviço" at bounding box center [765, 167] width 86 height 15
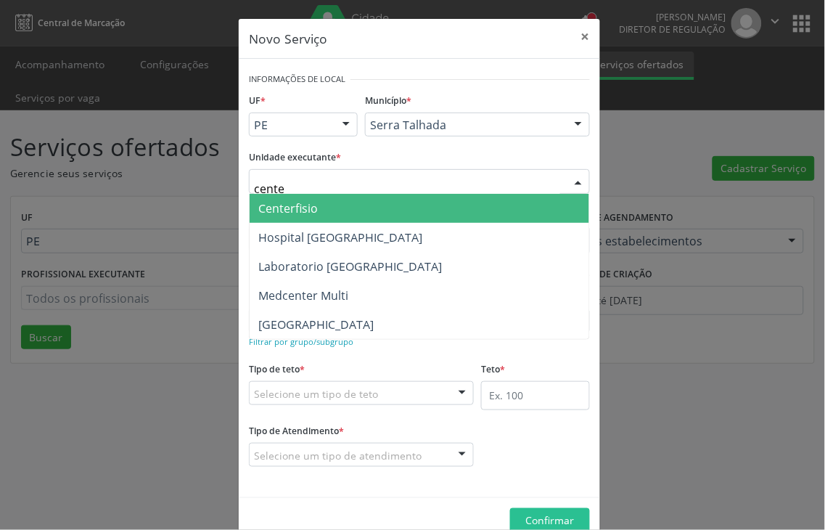
type input "center"
click at [298, 196] on span "Centerfisio" at bounding box center [420, 208] width 340 height 29
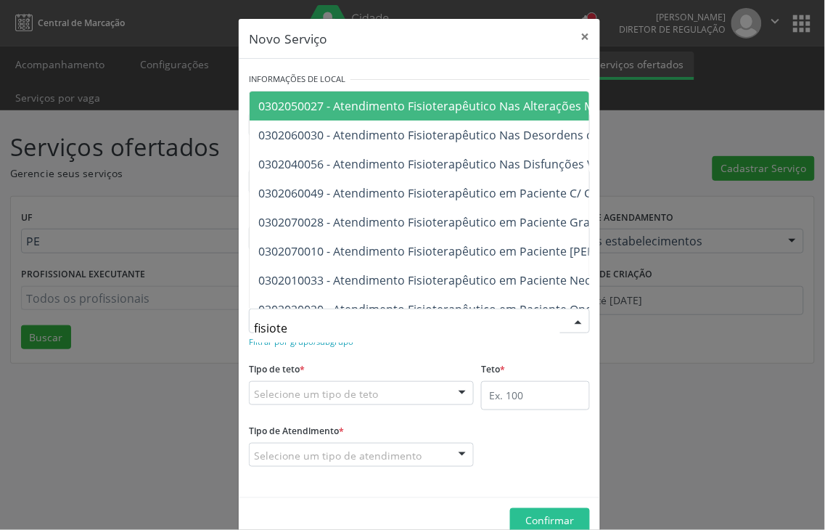
type input "fisioter"
click at [418, 99] on span "0302050027 - Atendimento Fisioterapêutico Nas Alterações Motoras" at bounding box center [444, 106] width 372 height 16
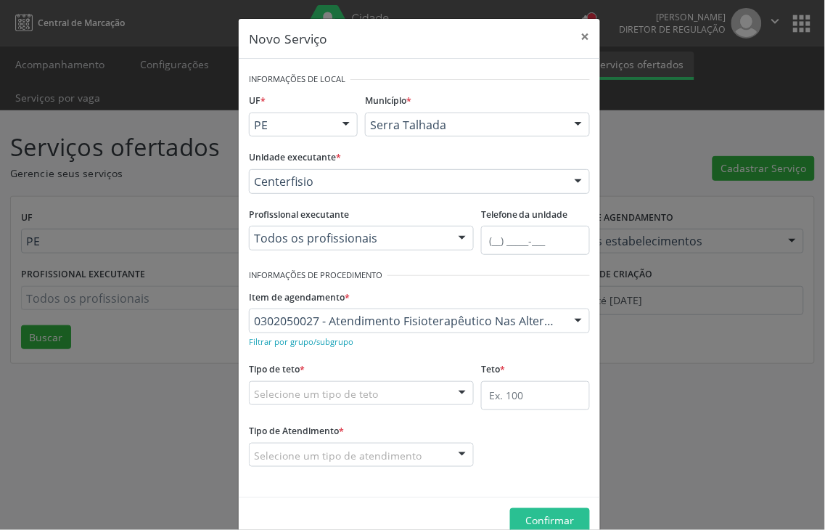
click at [372, 389] on div "Selecione um tipo de teto" at bounding box center [361, 393] width 225 height 25
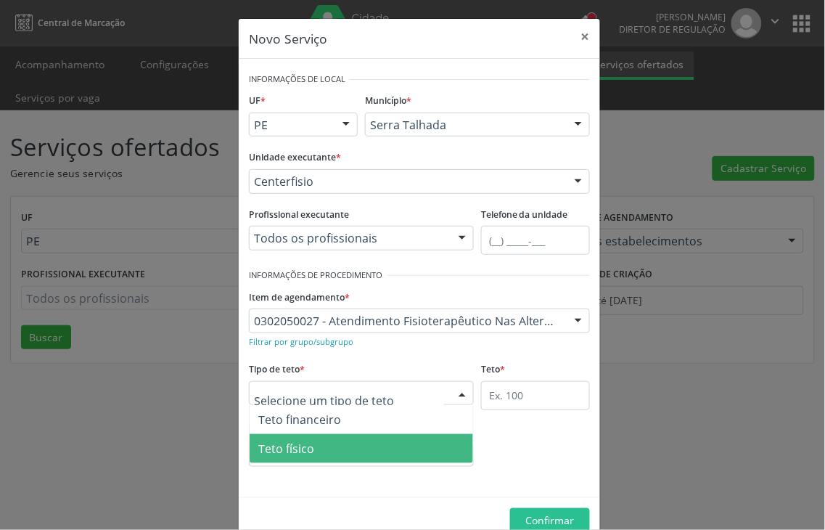
click at [300, 446] on span "Teto físico" at bounding box center [286, 449] width 56 height 16
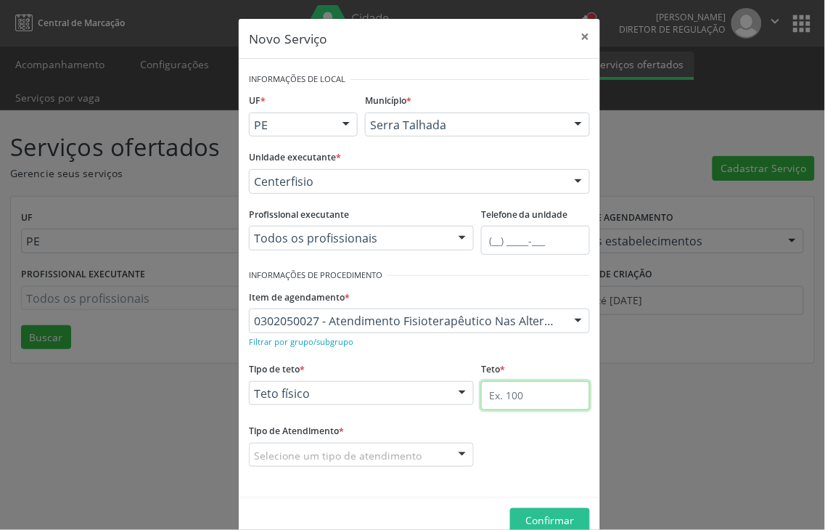
click at [550, 391] on input "text" at bounding box center [535, 395] width 109 height 29
type input "20"
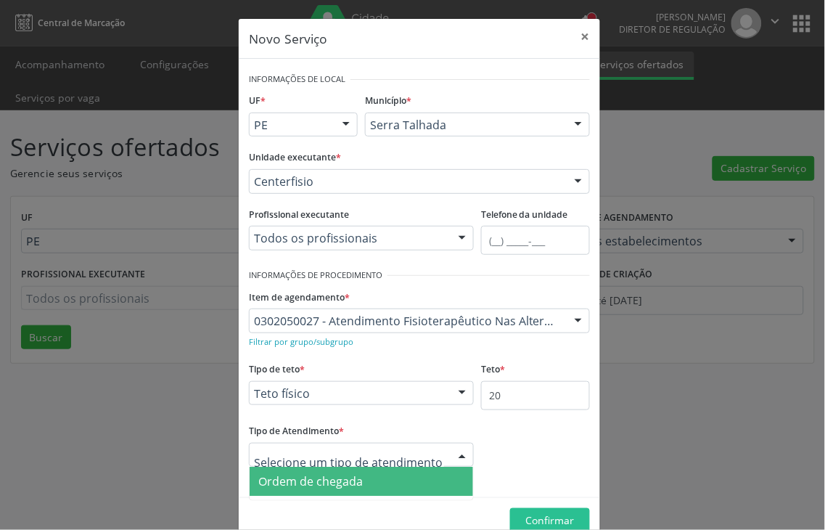
click at [318, 483] on span "Ordem de chegada" at bounding box center [310, 481] width 105 height 16
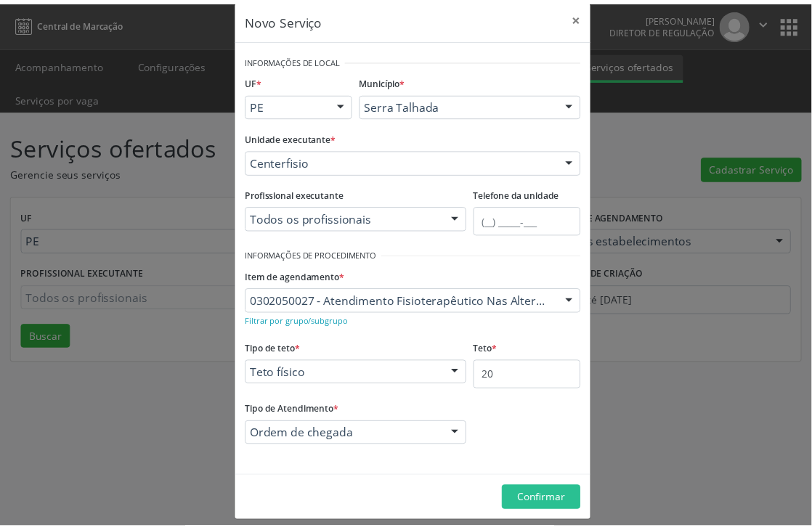
scroll to position [31, 0]
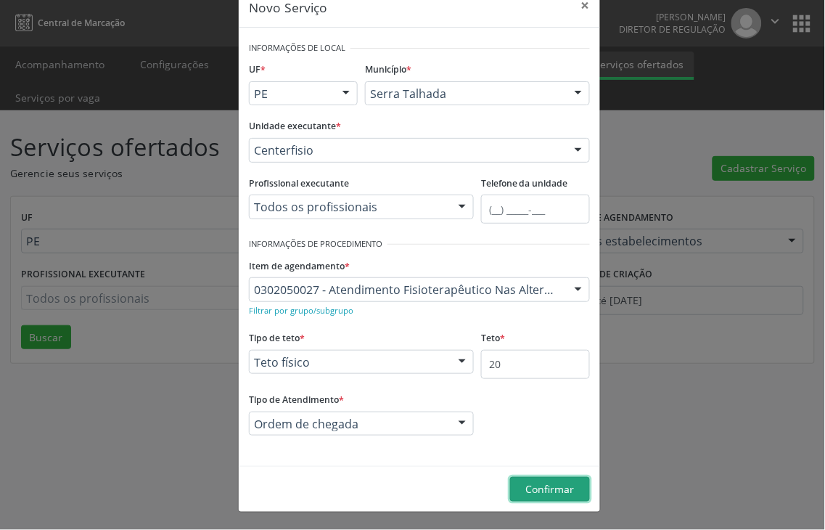
click at [534, 489] on span "Confirmar" at bounding box center [550, 489] width 49 height 14
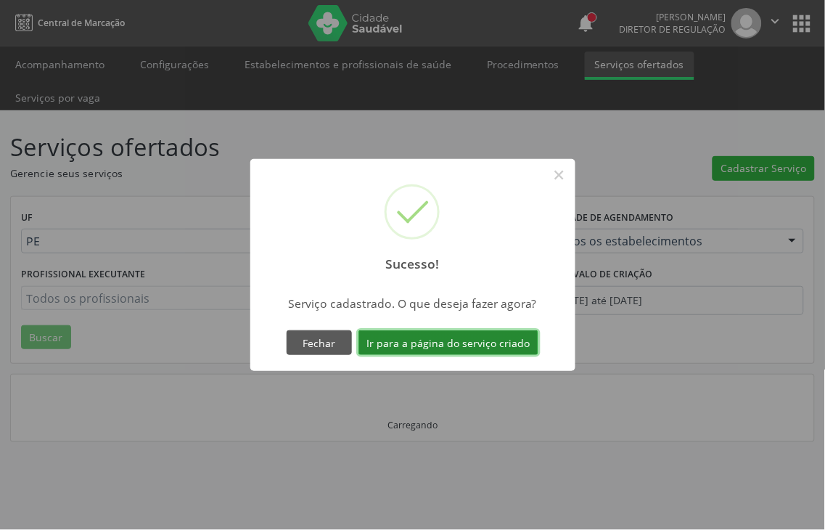
click at [454, 342] on button "Ir para a página do serviço criado" at bounding box center [449, 342] width 180 height 25
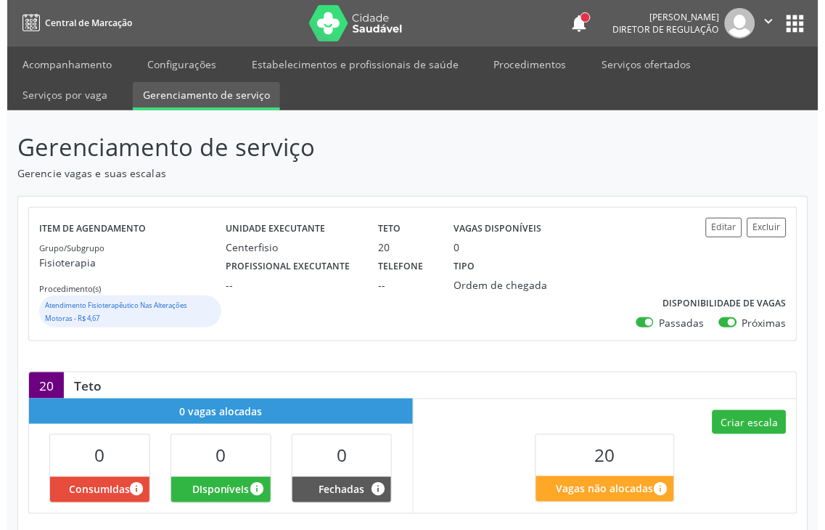
scroll to position [147, 0]
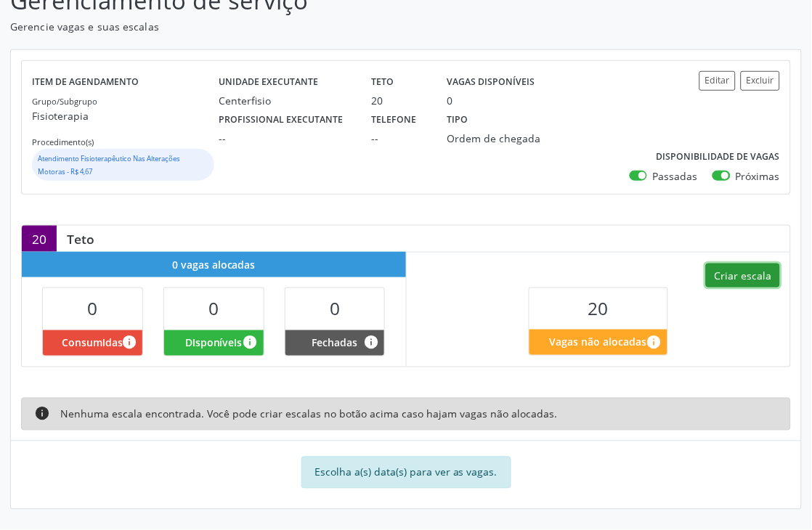
click at [736, 283] on button "Criar escala" at bounding box center [743, 275] width 74 height 25
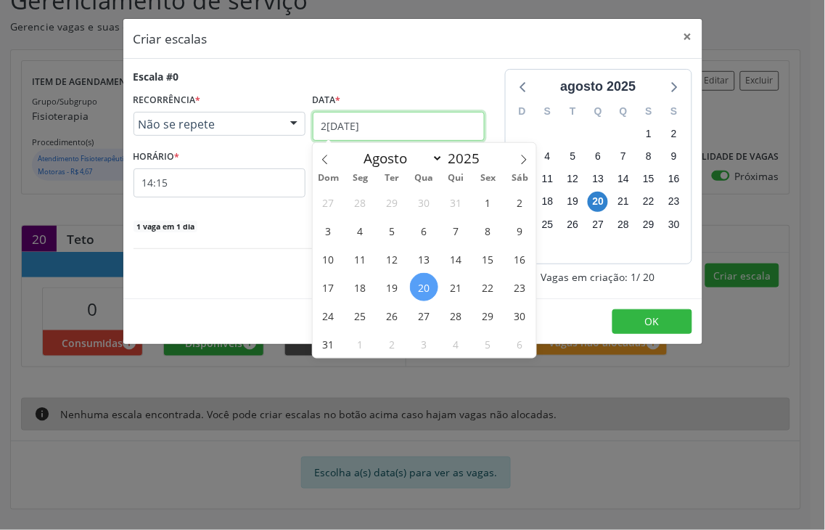
click at [343, 121] on input "2[DATE]" at bounding box center [399, 126] width 172 height 29
click at [520, 150] on span at bounding box center [524, 155] width 25 height 25
select select "8"
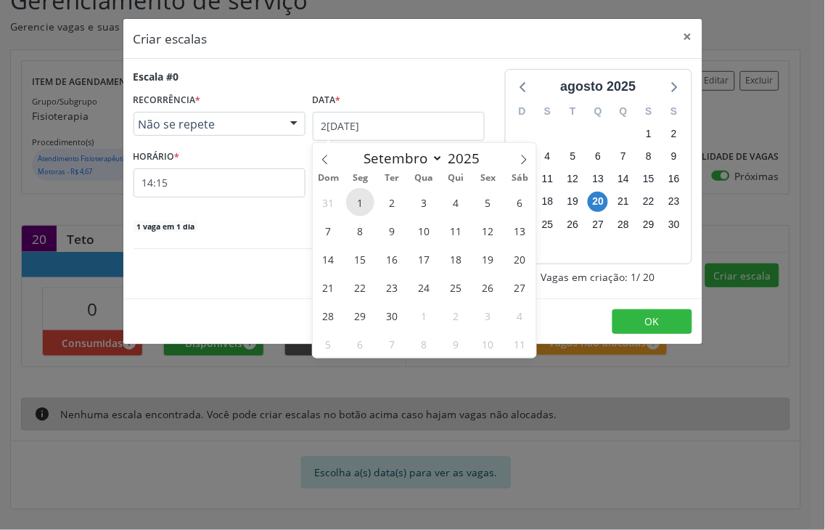
click at [351, 197] on span "1" at bounding box center [360, 202] width 28 height 28
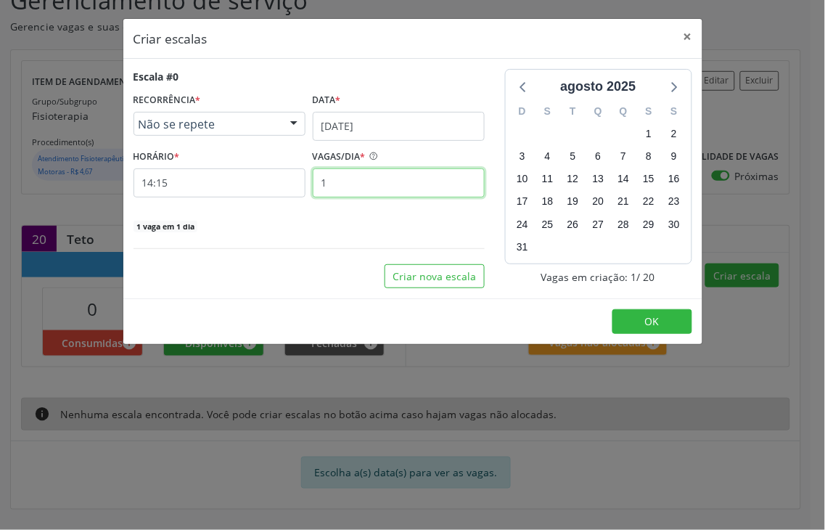
click at [350, 193] on input "1" at bounding box center [399, 182] width 172 height 29
type input "20"
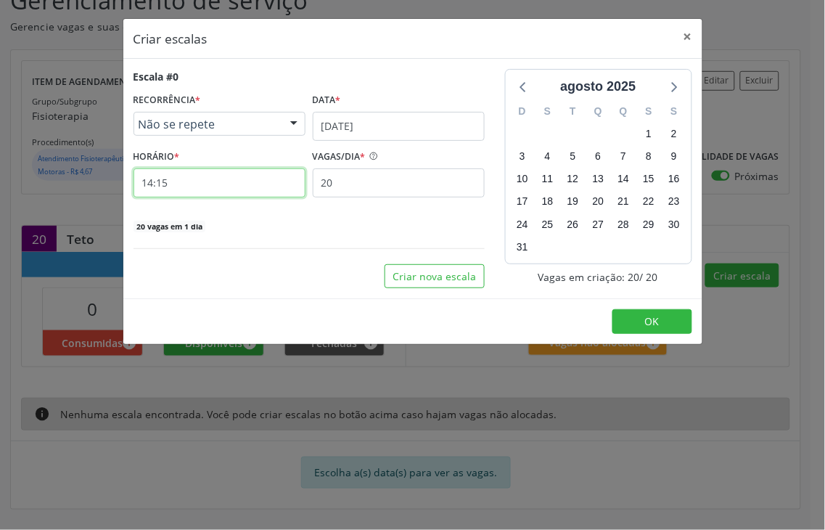
click at [187, 185] on input "14:15" at bounding box center [220, 182] width 172 height 29
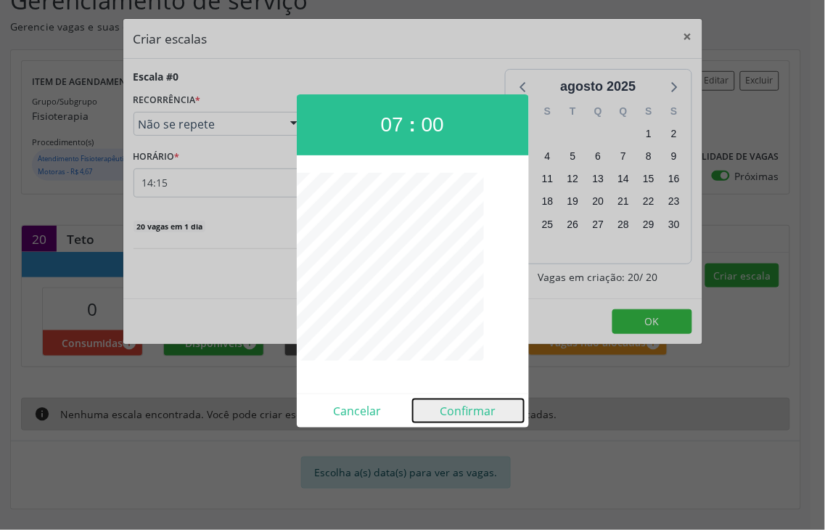
click at [483, 412] on button "Confirmar" at bounding box center [468, 410] width 111 height 23
type input "07:00"
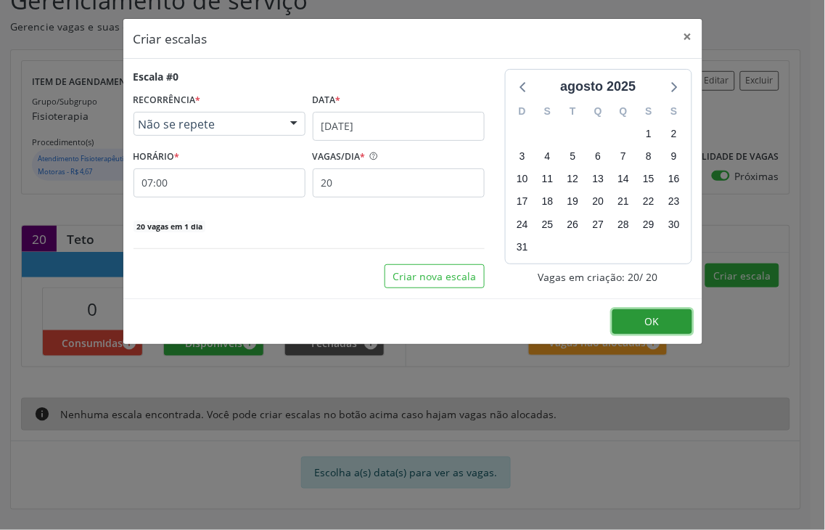
click at [645, 310] on button "OK" at bounding box center [653, 321] width 80 height 25
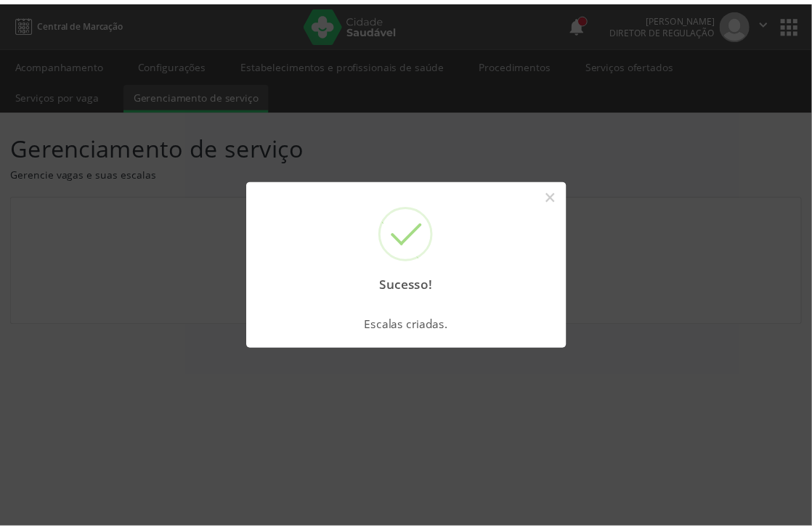
scroll to position [0, 0]
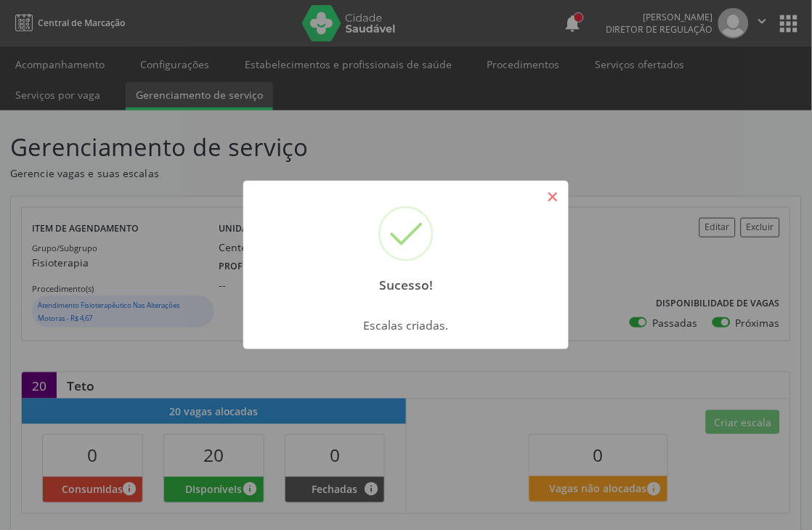
click at [550, 197] on button "×" at bounding box center [552, 196] width 25 height 25
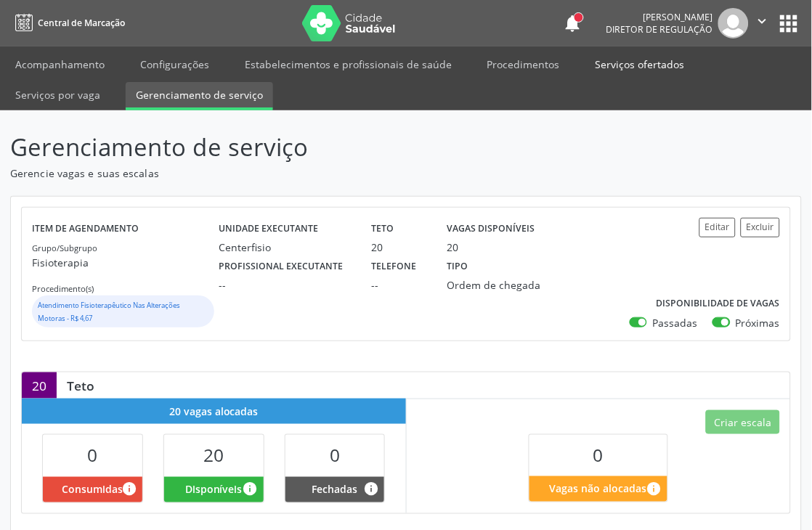
click at [606, 59] on link "Serviços ofertados" at bounding box center [640, 64] width 110 height 25
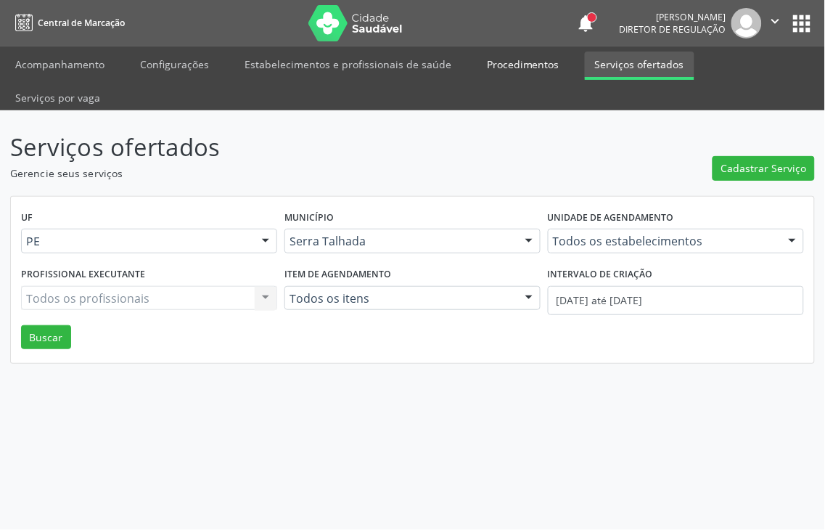
click at [510, 71] on link "Procedimentos" at bounding box center [523, 64] width 93 height 25
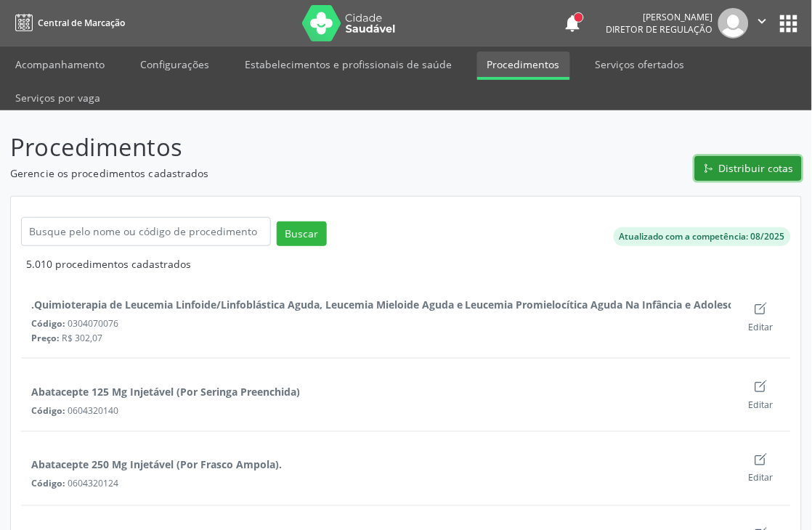
click at [756, 168] on span "Distribuir cotas" at bounding box center [756, 167] width 75 height 15
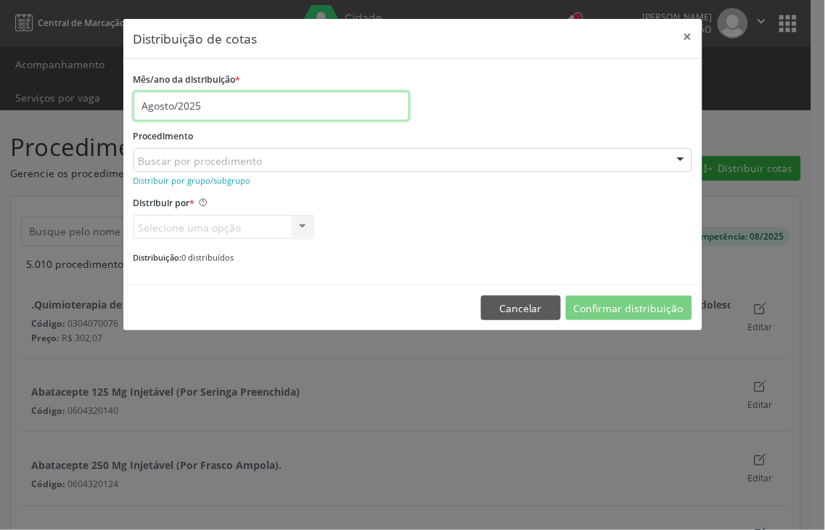
click at [200, 113] on input "Agosto/2025" at bounding box center [272, 105] width 276 height 29
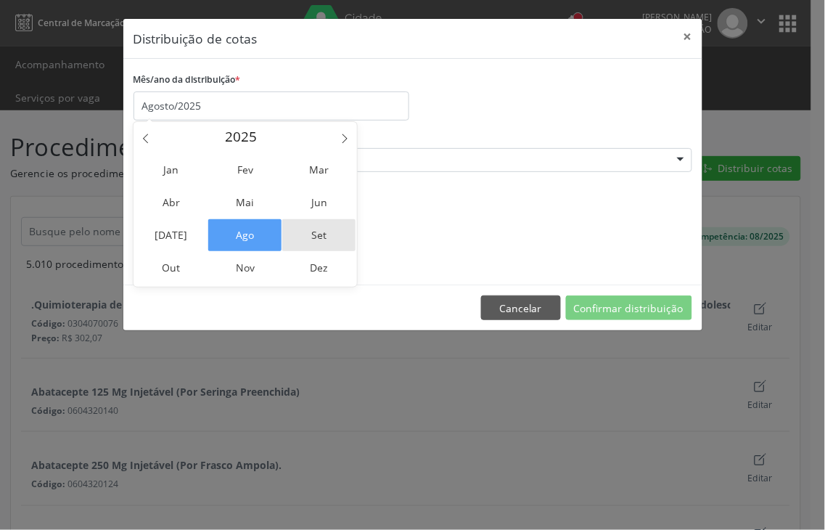
click at [330, 224] on span "Set" at bounding box center [318, 235] width 73 height 32
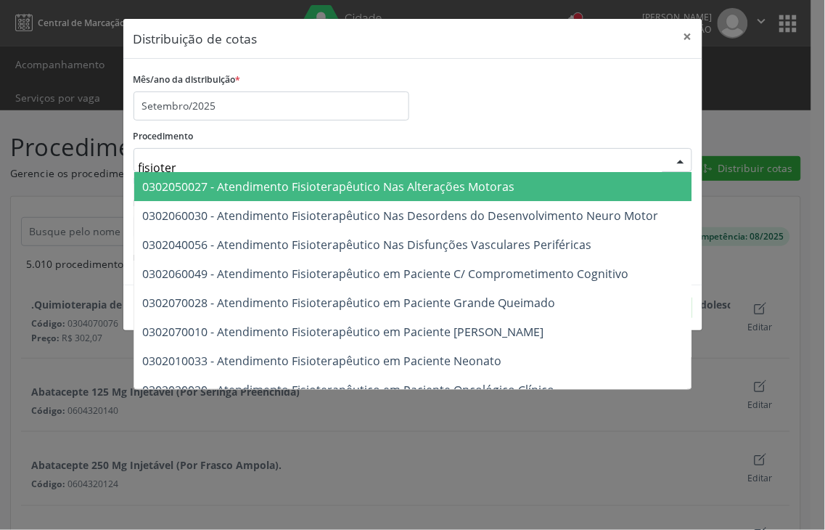
type input "fisiotera"
click at [267, 185] on span "0302050027 - Atendimento Fisioterapêutico Nas Alterações Motoras" at bounding box center [329, 187] width 372 height 16
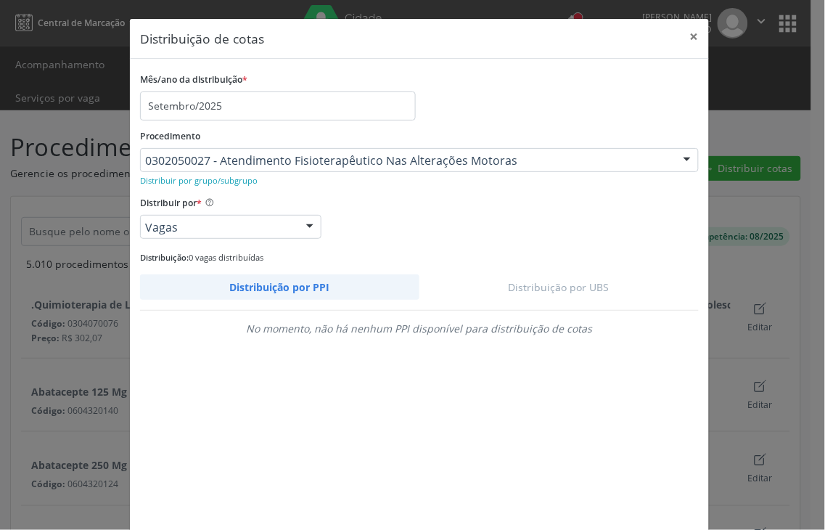
click at [555, 305] on div "Distribuição por PPI Distribuição por UBS No momento, não há nenhum PPI disponí…" at bounding box center [419, 400] width 559 height 253
click at [555, 287] on link "Distribuição por UBS" at bounding box center [560, 286] width 280 height 25
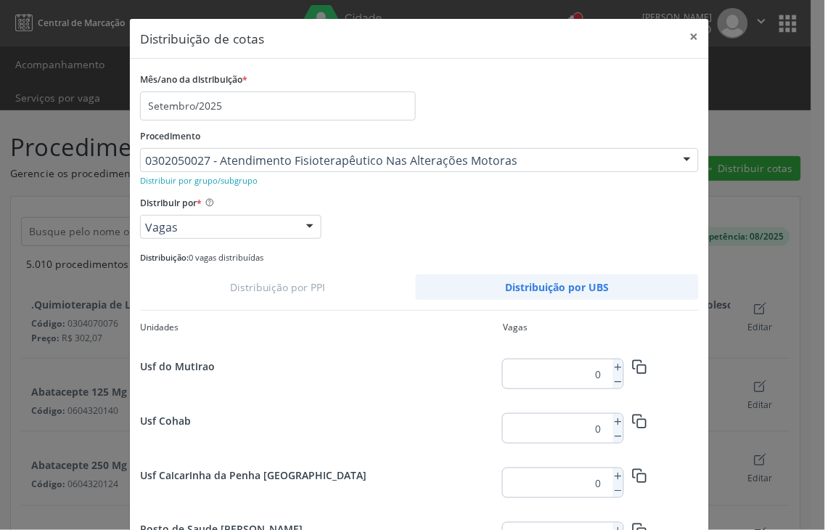
click at [555, 285] on link "Distribuição por UBS" at bounding box center [558, 286] width 284 height 25
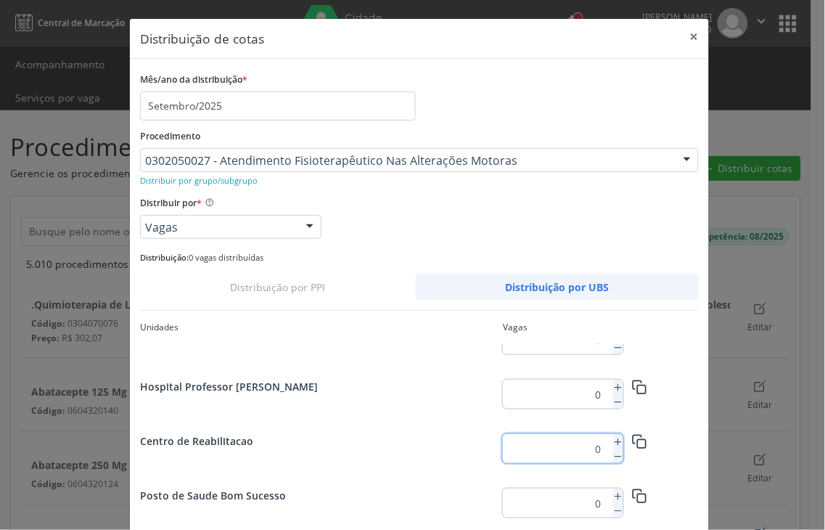
click at [597, 445] on input "0" at bounding box center [555, 448] width 105 height 29
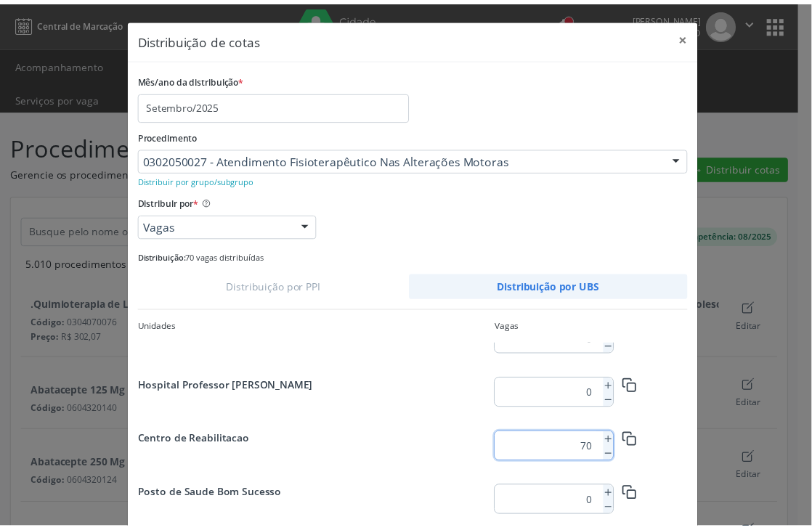
scroll to position [80, 0]
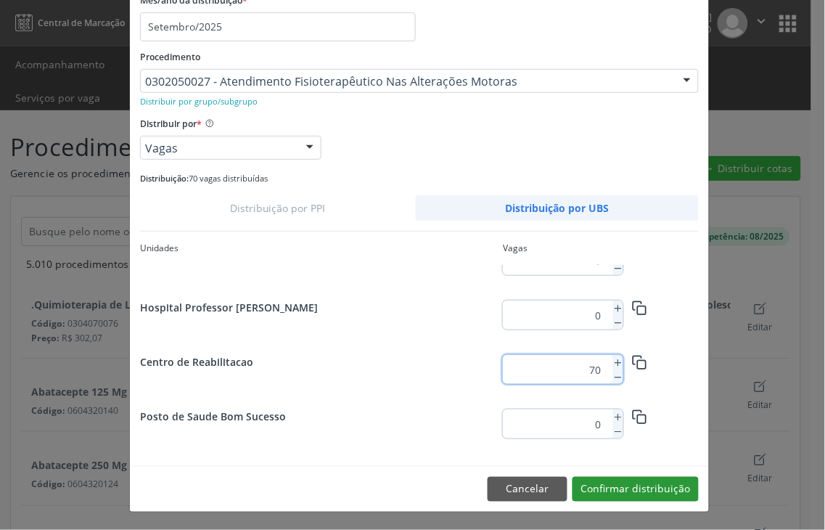
type input "70"
click at [651, 494] on button "Confirmar distribuição" at bounding box center [636, 489] width 126 height 25
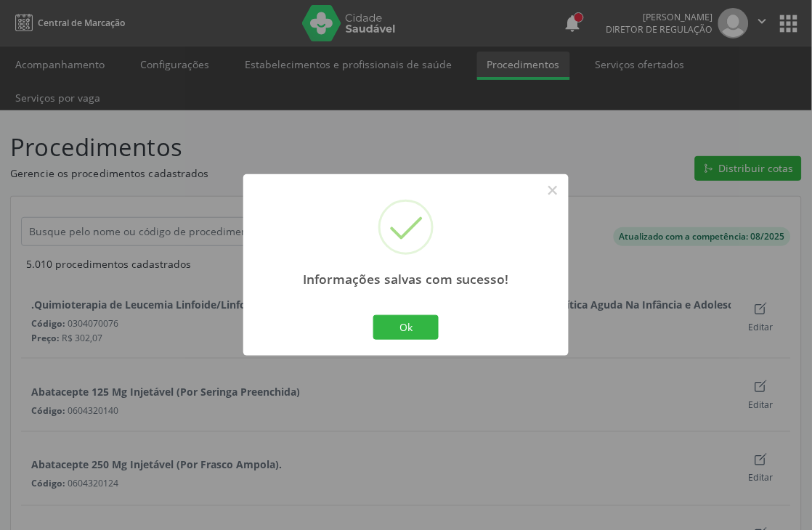
click at [659, 113] on div "× Informações salvas com sucesso! Ok No Cancel" at bounding box center [406, 265] width 812 height 530
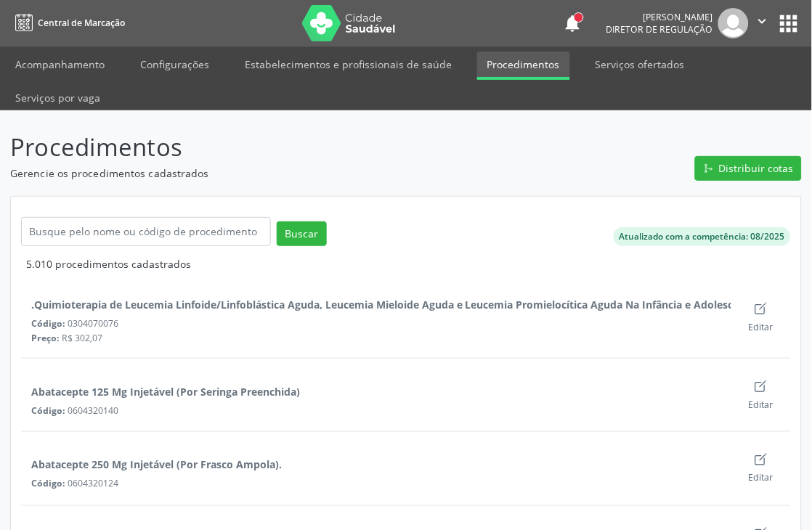
click at [765, 22] on icon "" at bounding box center [762, 21] width 16 height 16
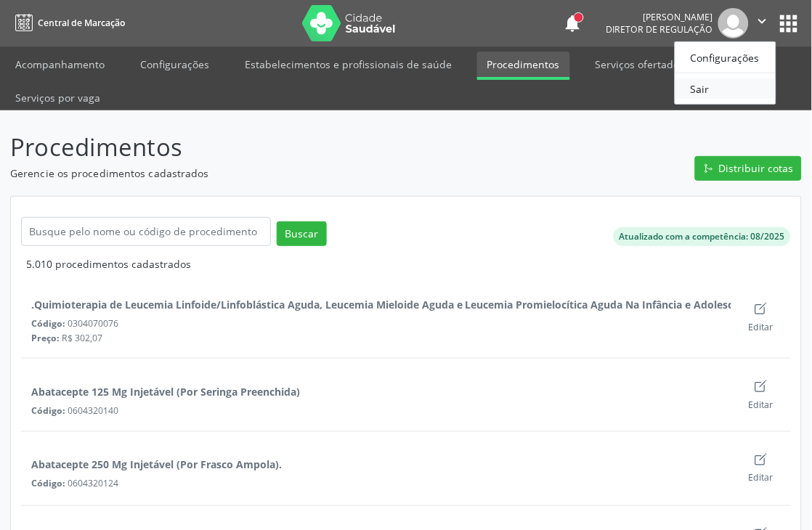
click at [695, 87] on link "Sair" at bounding box center [725, 88] width 100 height 20
